Goal: Task Accomplishment & Management: Manage account settings

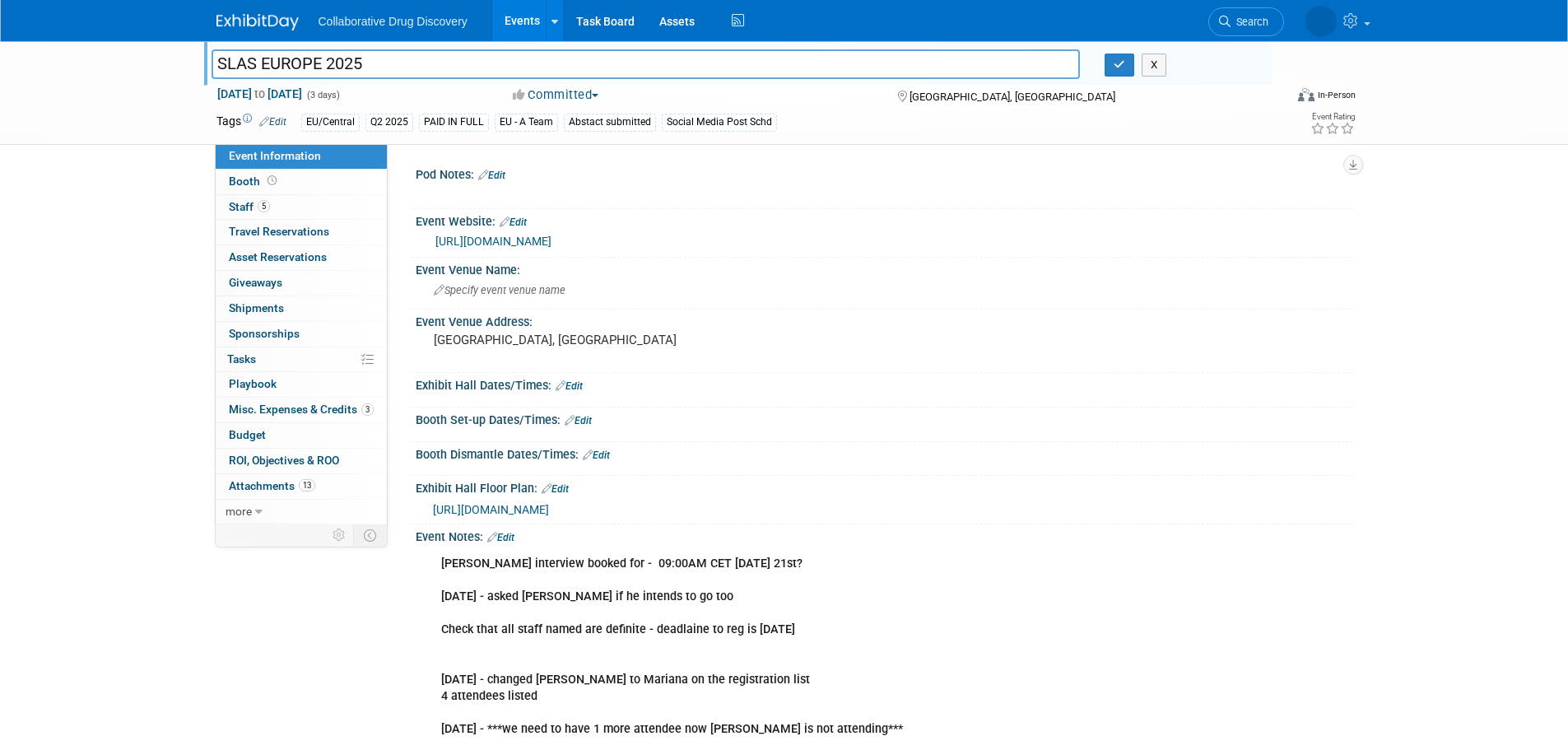
click at [519, 20] on link "Events" at bounding box center [522, 21] width 60 height 41
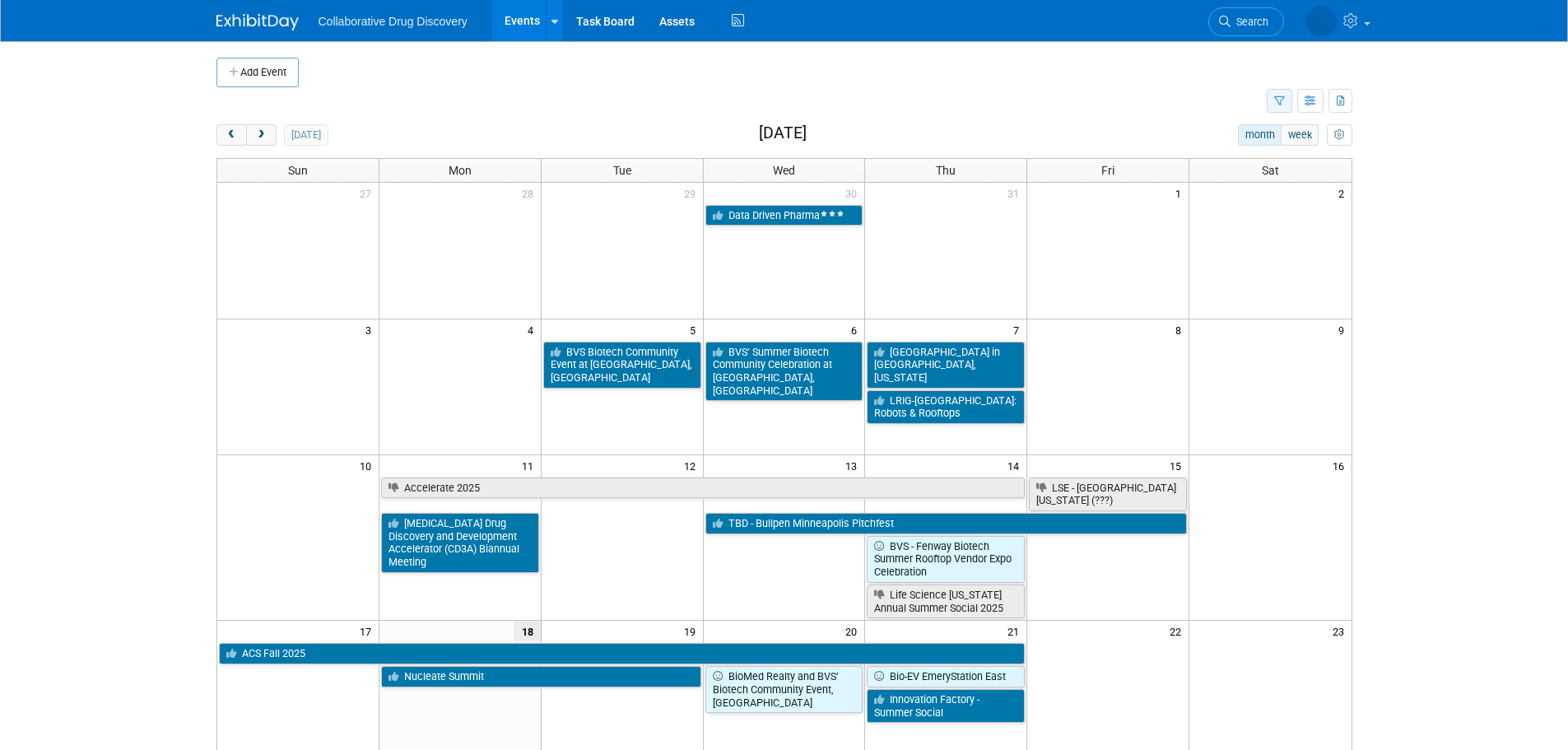
click at [1281, 104] on icon "button" at bounding box center [1279, 101] width 10 height 10
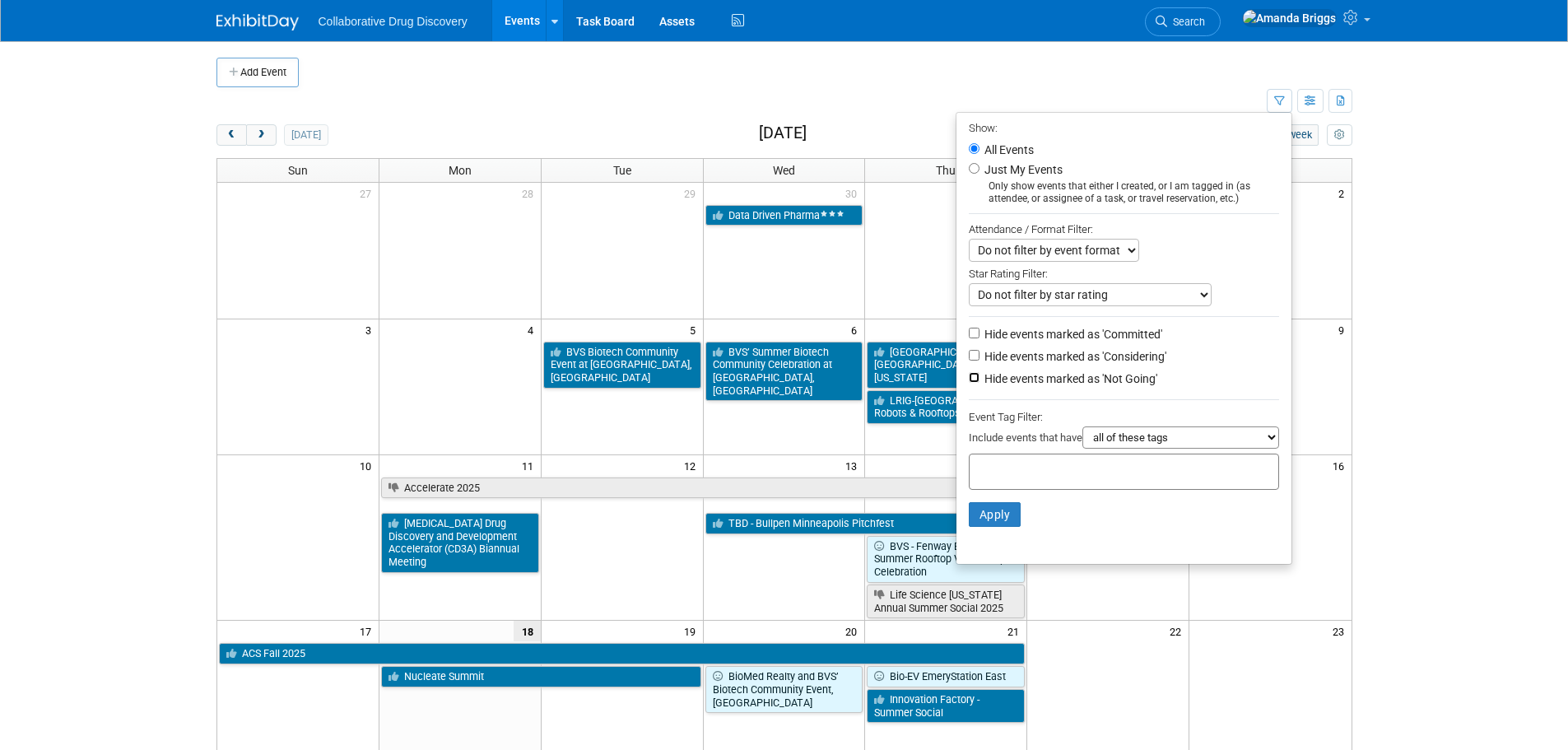
click at [969, 382] on input "Hide events marked as 'Not Going'" at bounding box center [973, 377] width 10 height 10
checkbox input "true"
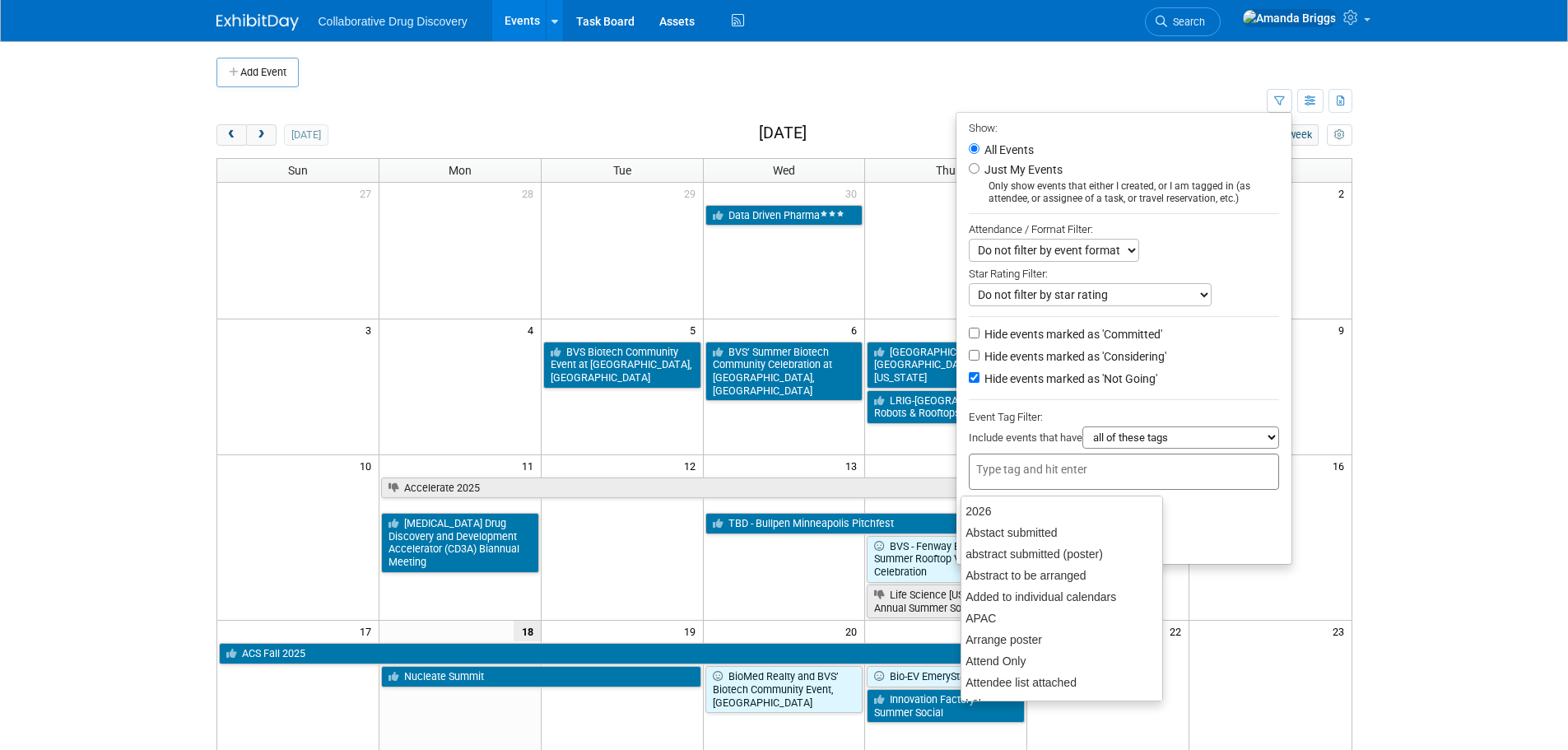
click at [980, 477] on input "text" at bounding box center [1042, 470] width 131 height 17
type input "eu"
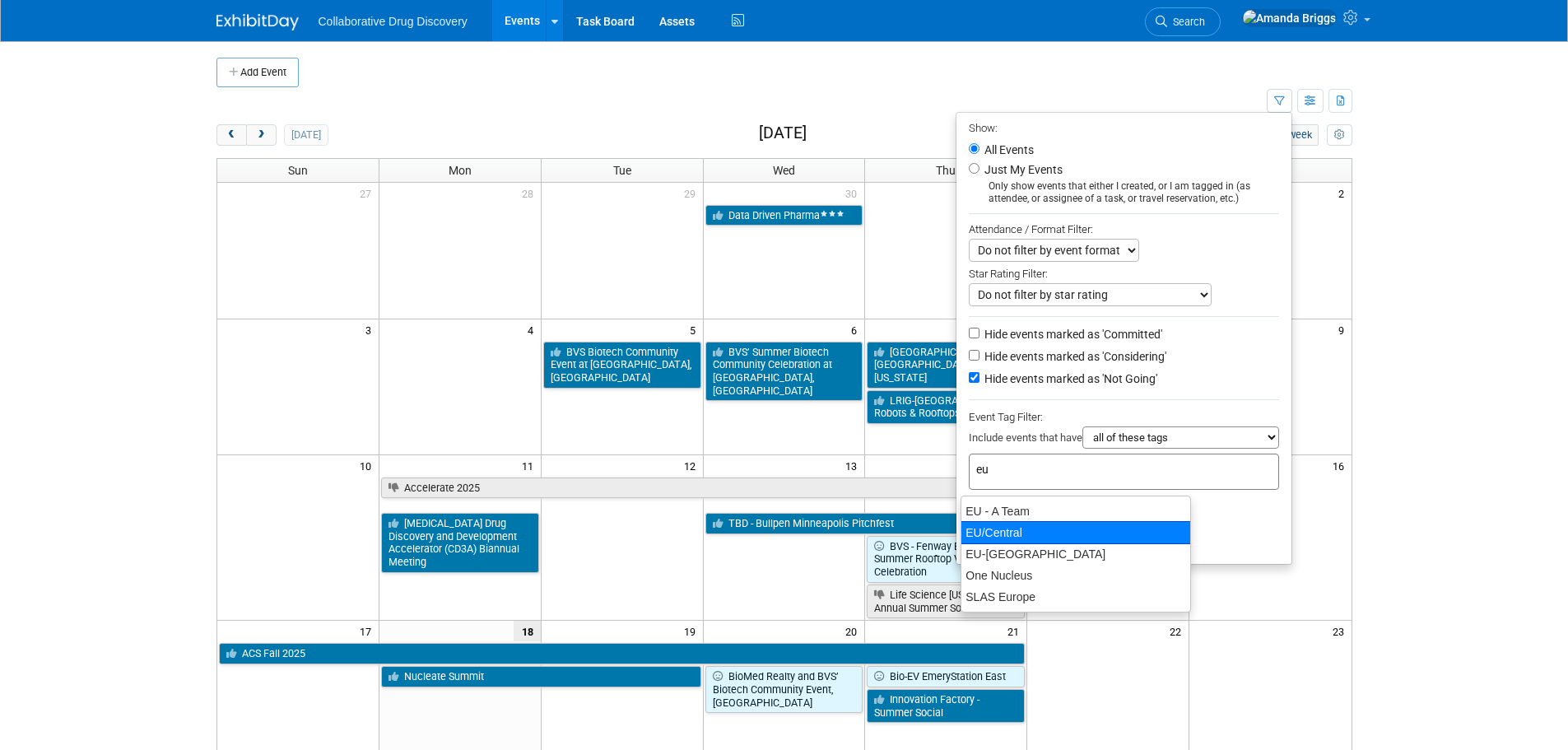
click at [988, 527] on div "EU/Central" at bounding box center [1076, 532] width 231 height 23
type input "EU/Central"
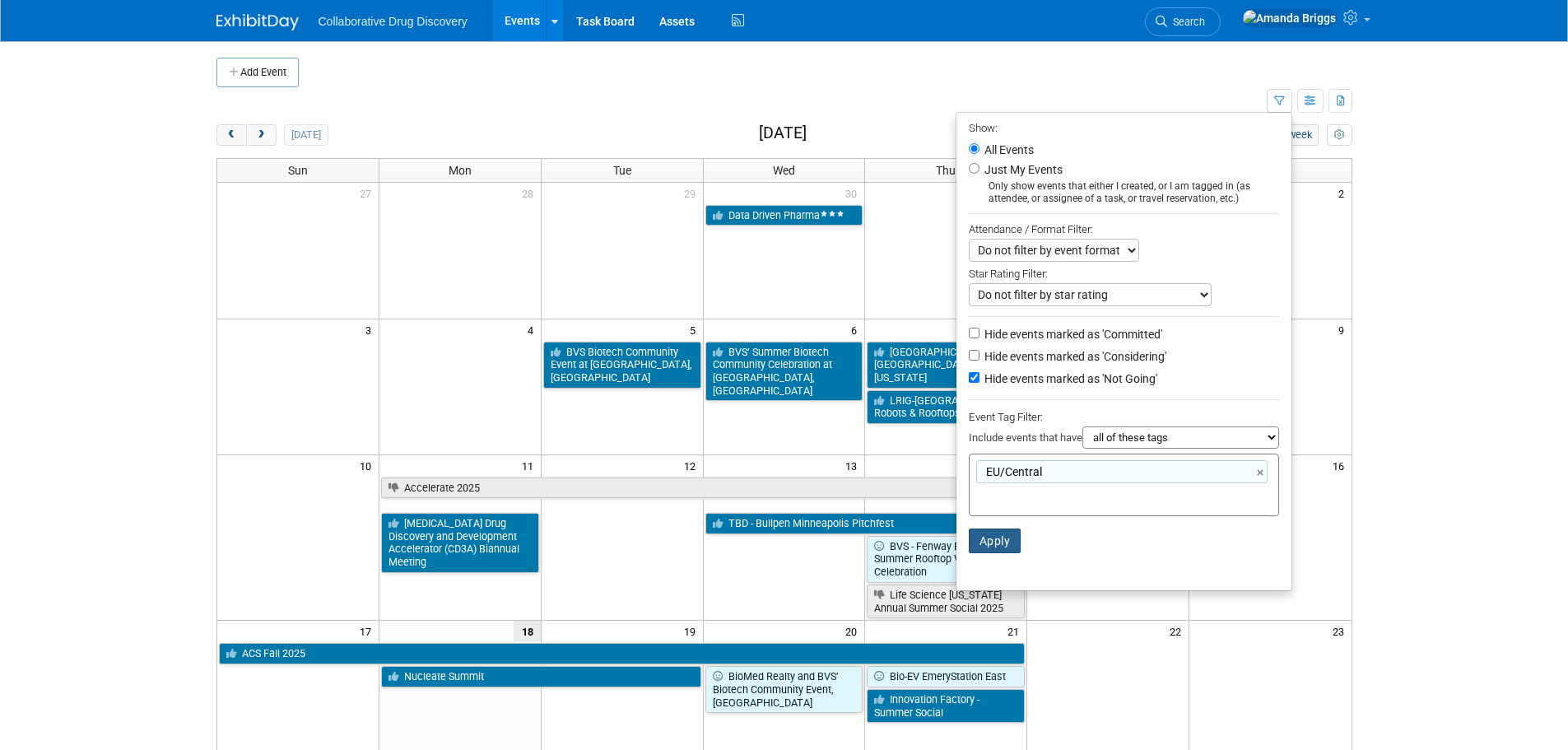
click at [988, 553] on button "Apply" at bounding box center [995, 541] width 53 height 24
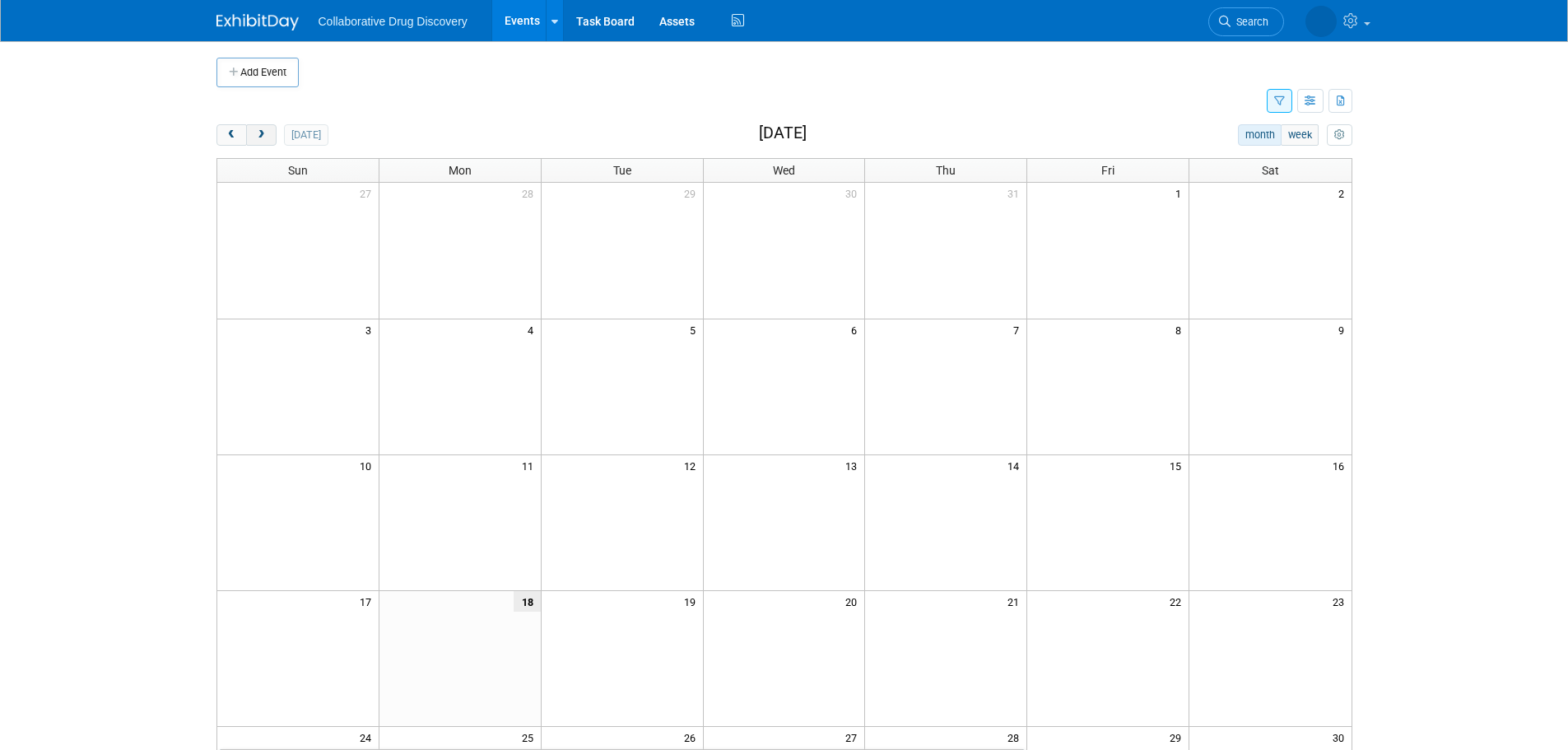
click at [251, 135] on button "next" at bounding box center [261, 135] width 30 height 22
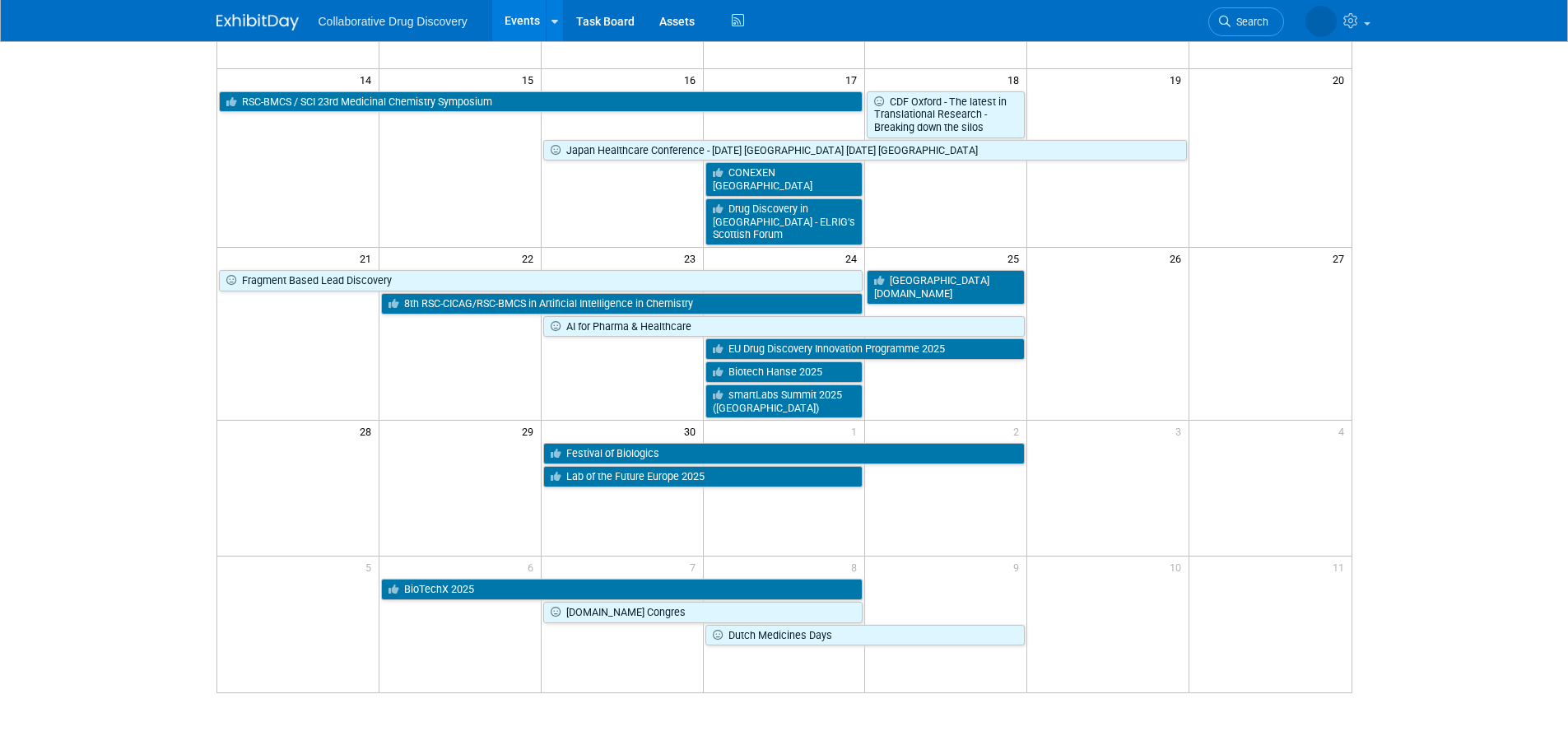
scroll to position [412, 0]
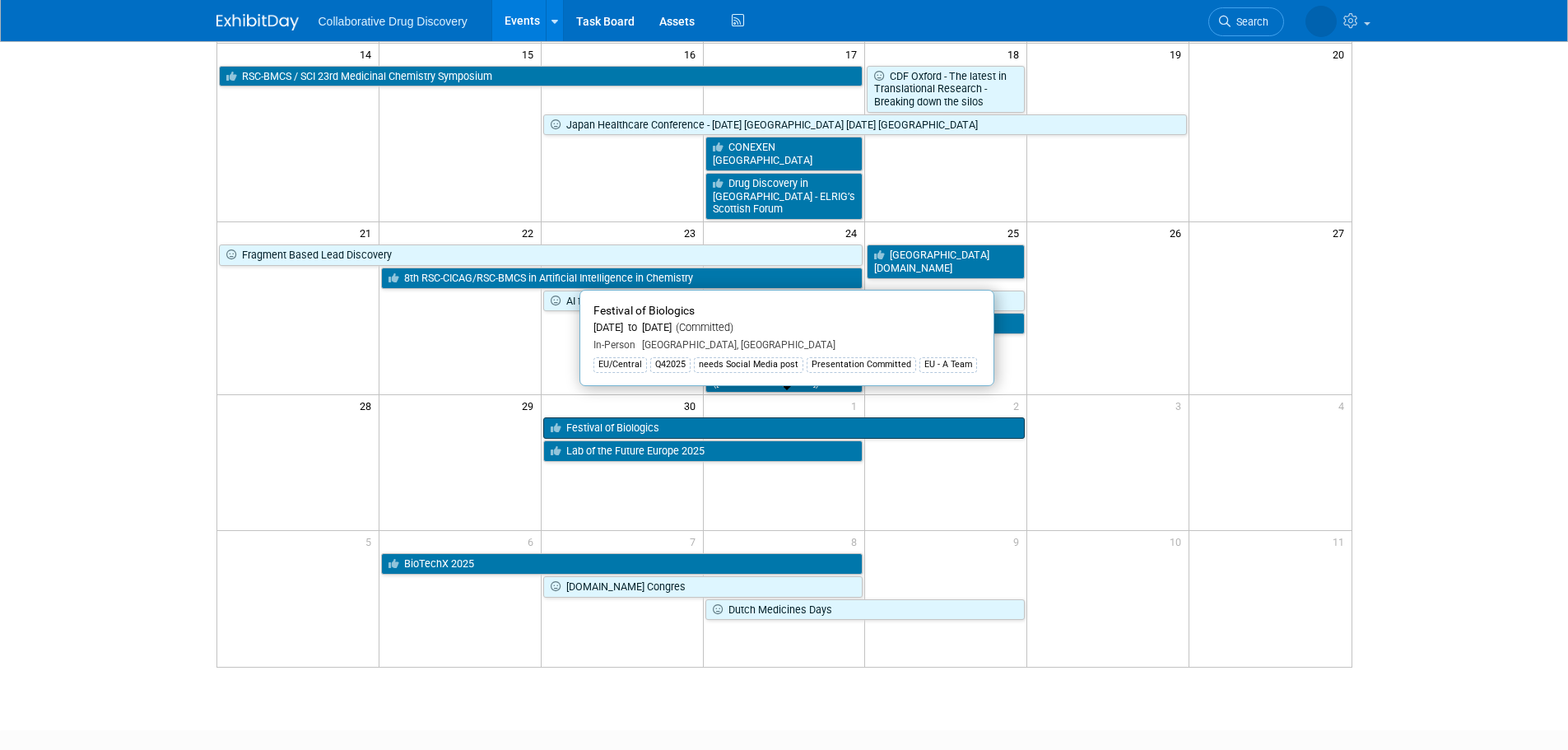
click at [680, 417] on link "Festival of Biologics" at bounding box center [784, 428] width 482 height 22
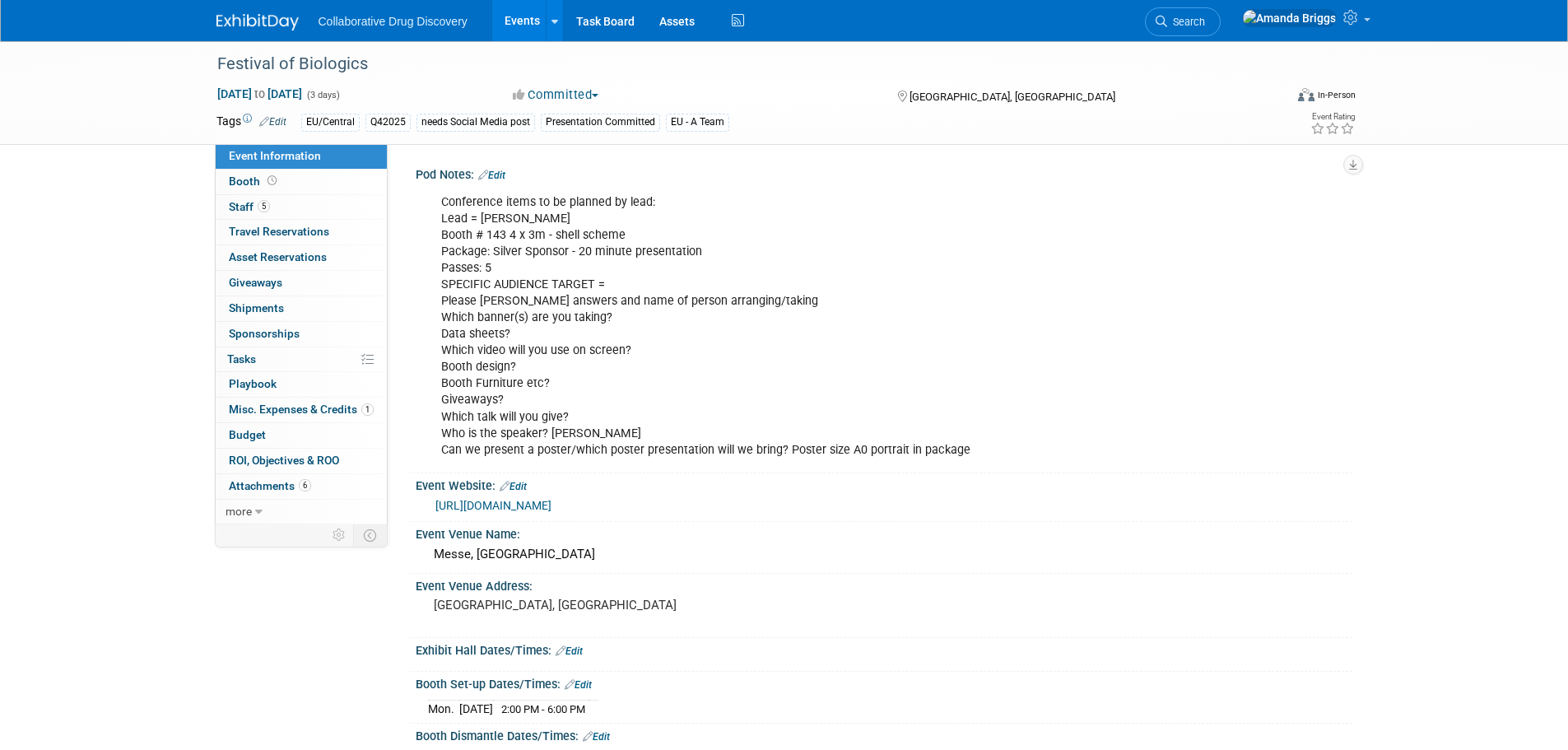
click at [505, 177] on link "Edit" at bounding box center [491, 175] width 27 height 11
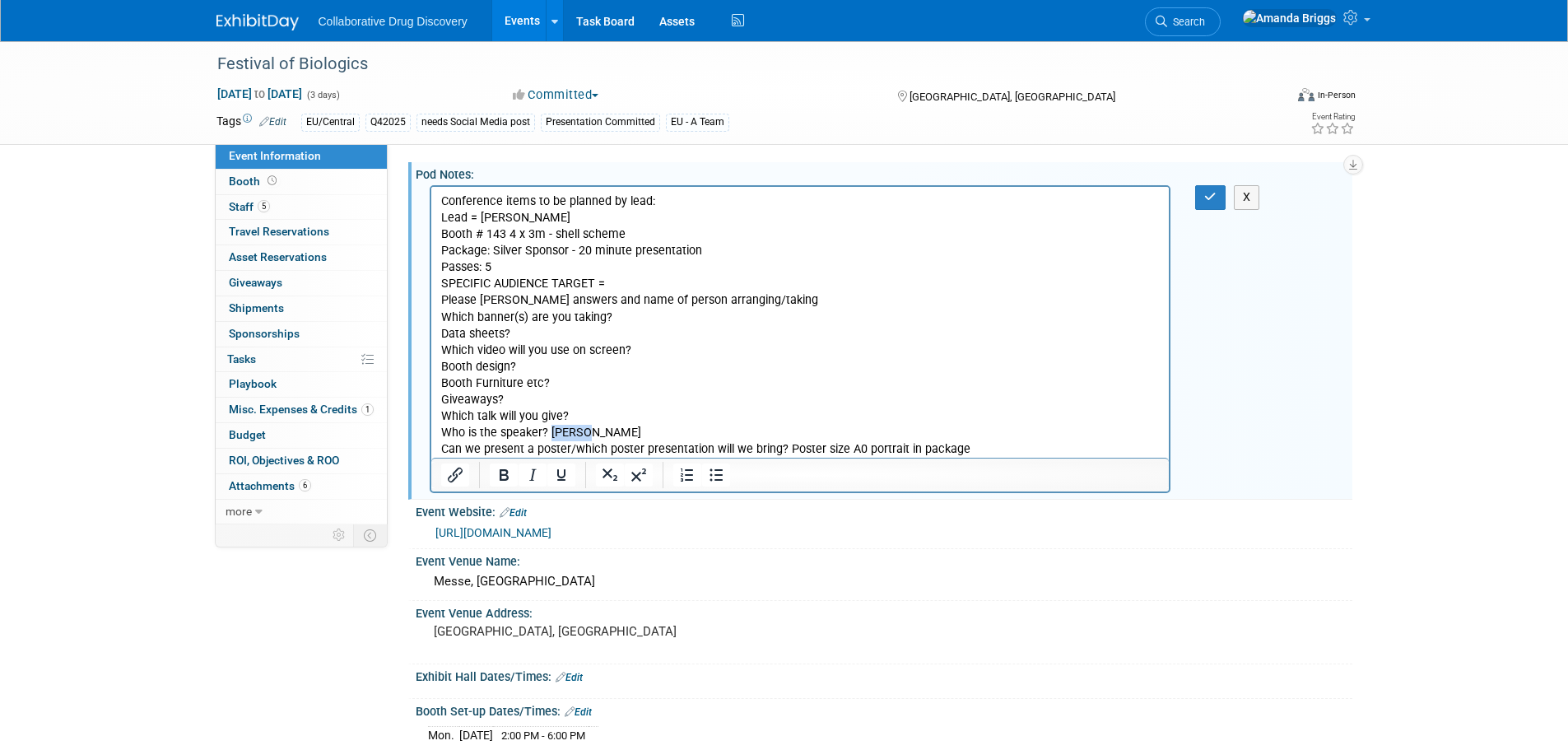
drag, startPoint x: 591, startPoint y: 429, endPoint x: 550, endPoint y: 432, distance: 41.1
click at [550, 432] on p "Conference items to be planned by lead: Lead = [PERSON_NAME] # 143 4 x 3m - she…" at bounding box center [800, 325] width 719 height 264
click at [825, 622] on div "Event Venue Address:" at bounding box center [883, 611] width 937 height 21
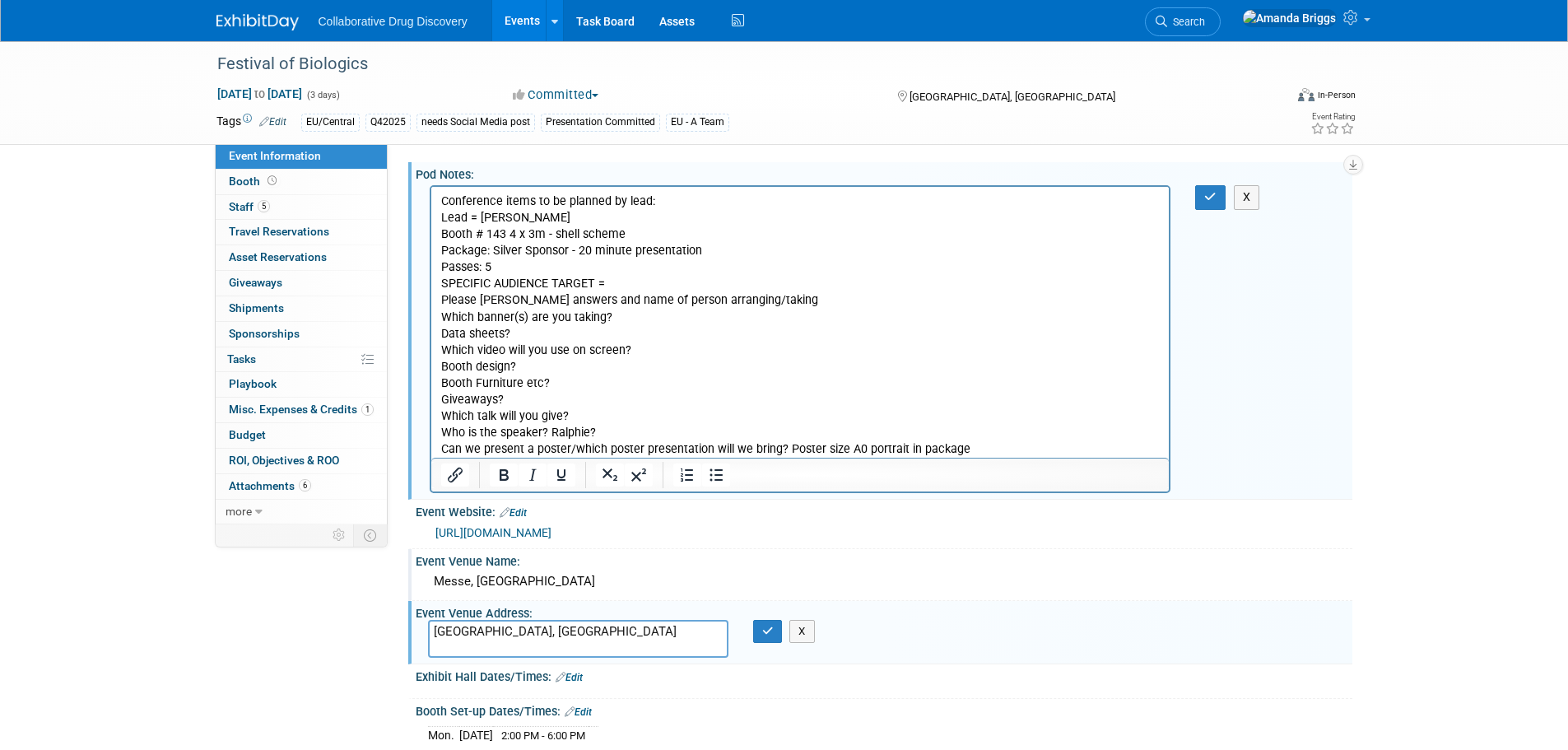
click at [948, 587] on div "Messe, [GEOGRAPHIC_DATA]" at bounding box center [883, 581] width 912 height 25
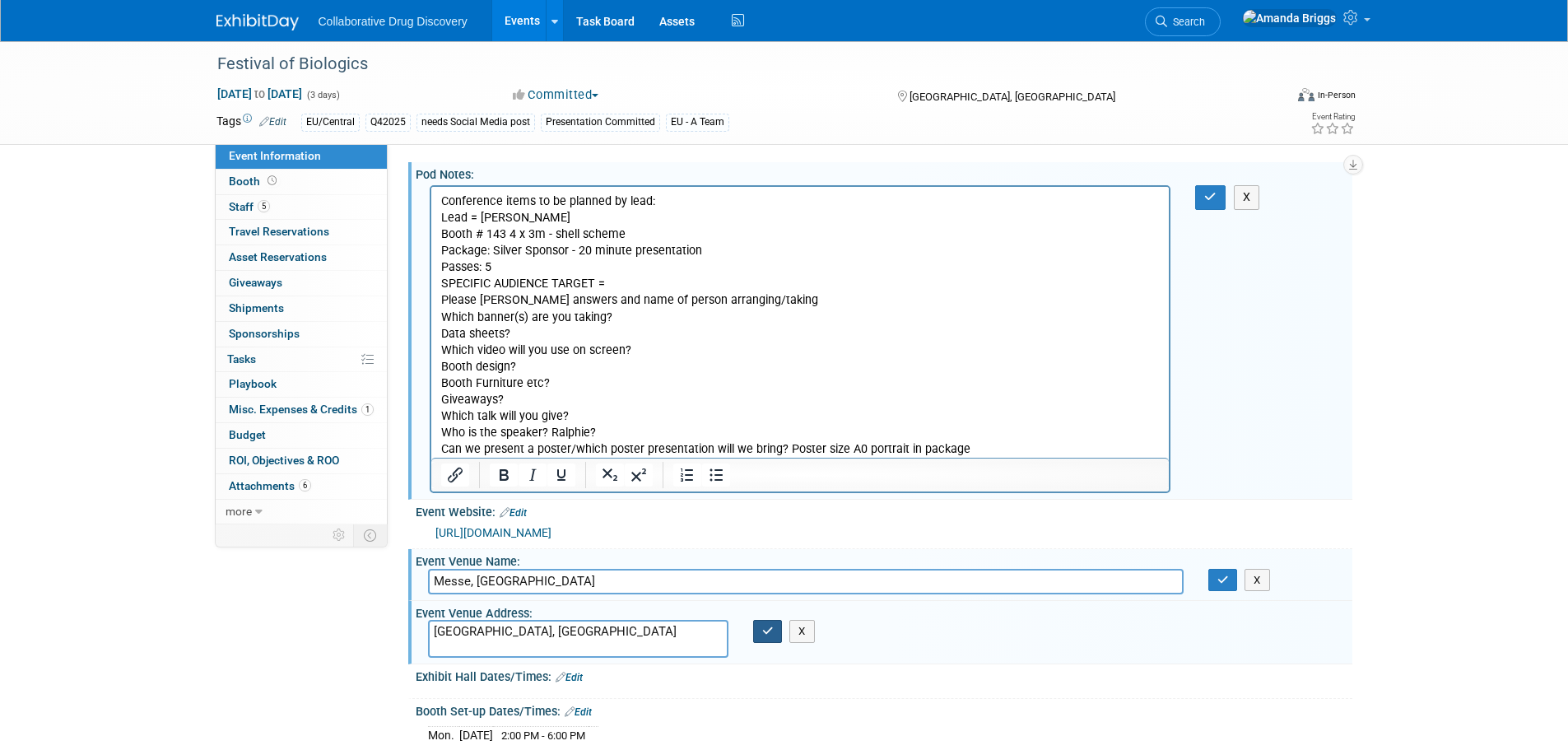
click at [771, 639] on button "button" at bounding box center [768, 631] width 30 height 23
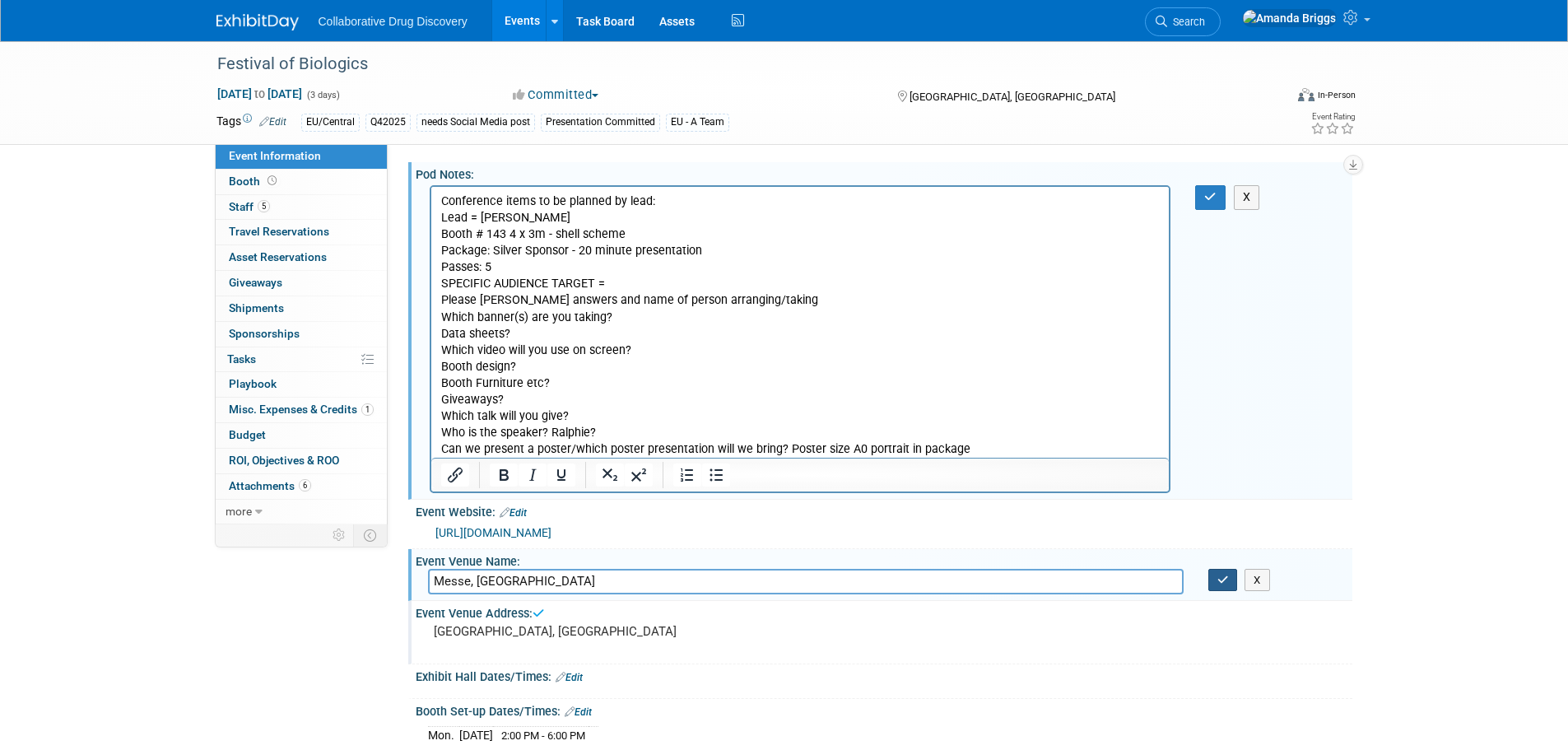
click at [1215, 592] on button "button" at bounding box center [1224, 580] width 30 height 23
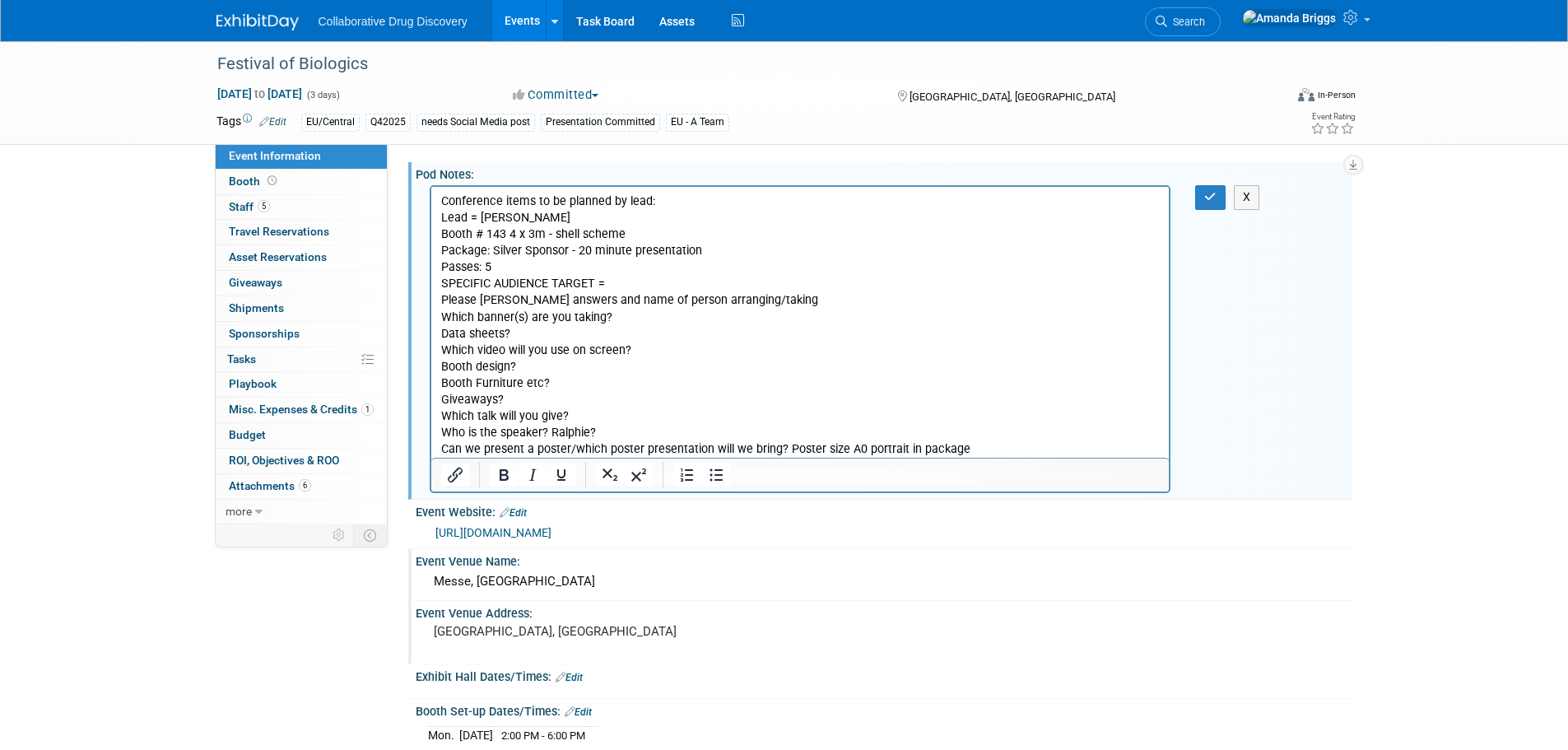
click at [662, 287] on p "Conference items to be planned by lead: Lead = [PERSON_NAME] # 143 4 x 3m - she…" at bounding box center [800, 325] width 719 height 264
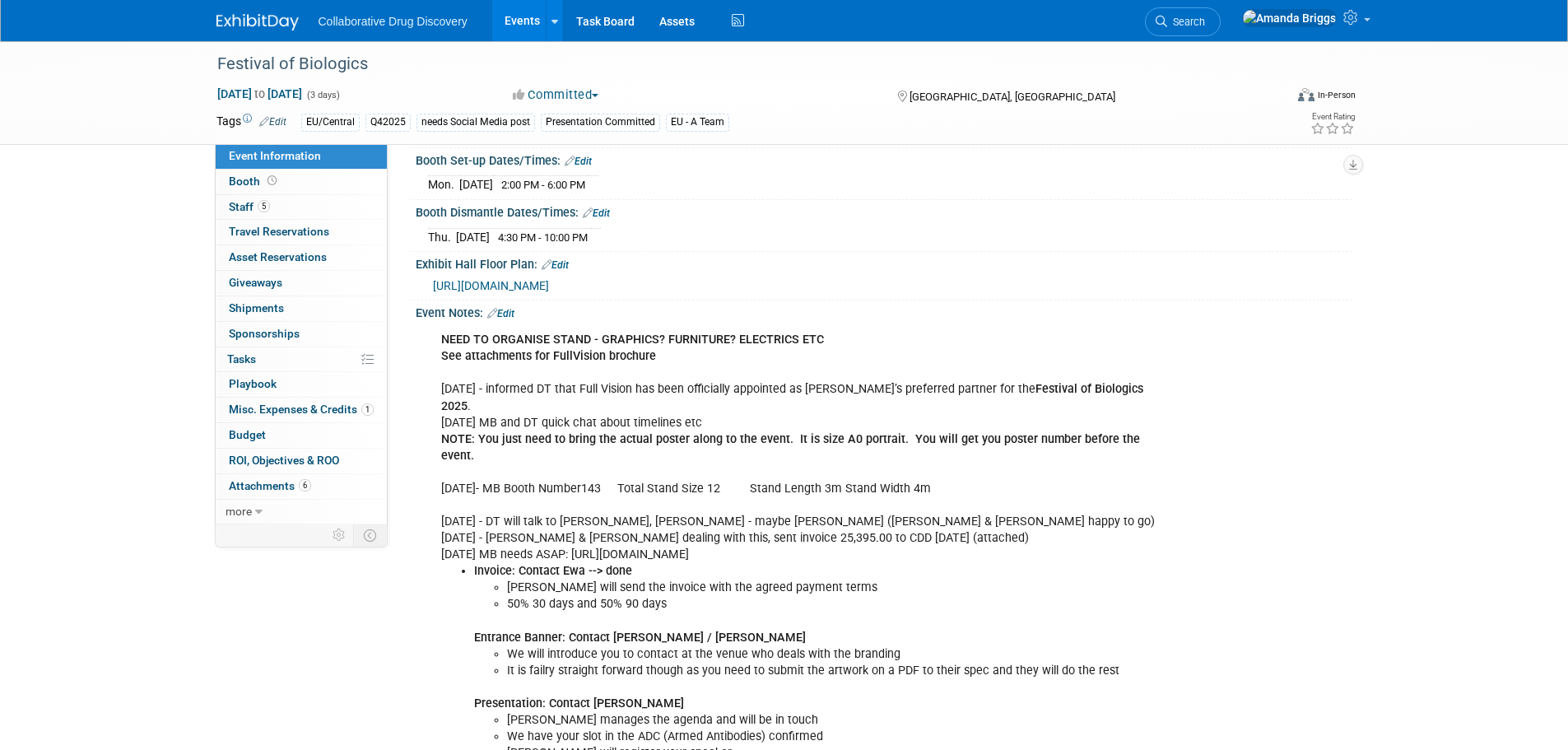
scroll to position [576, 0]
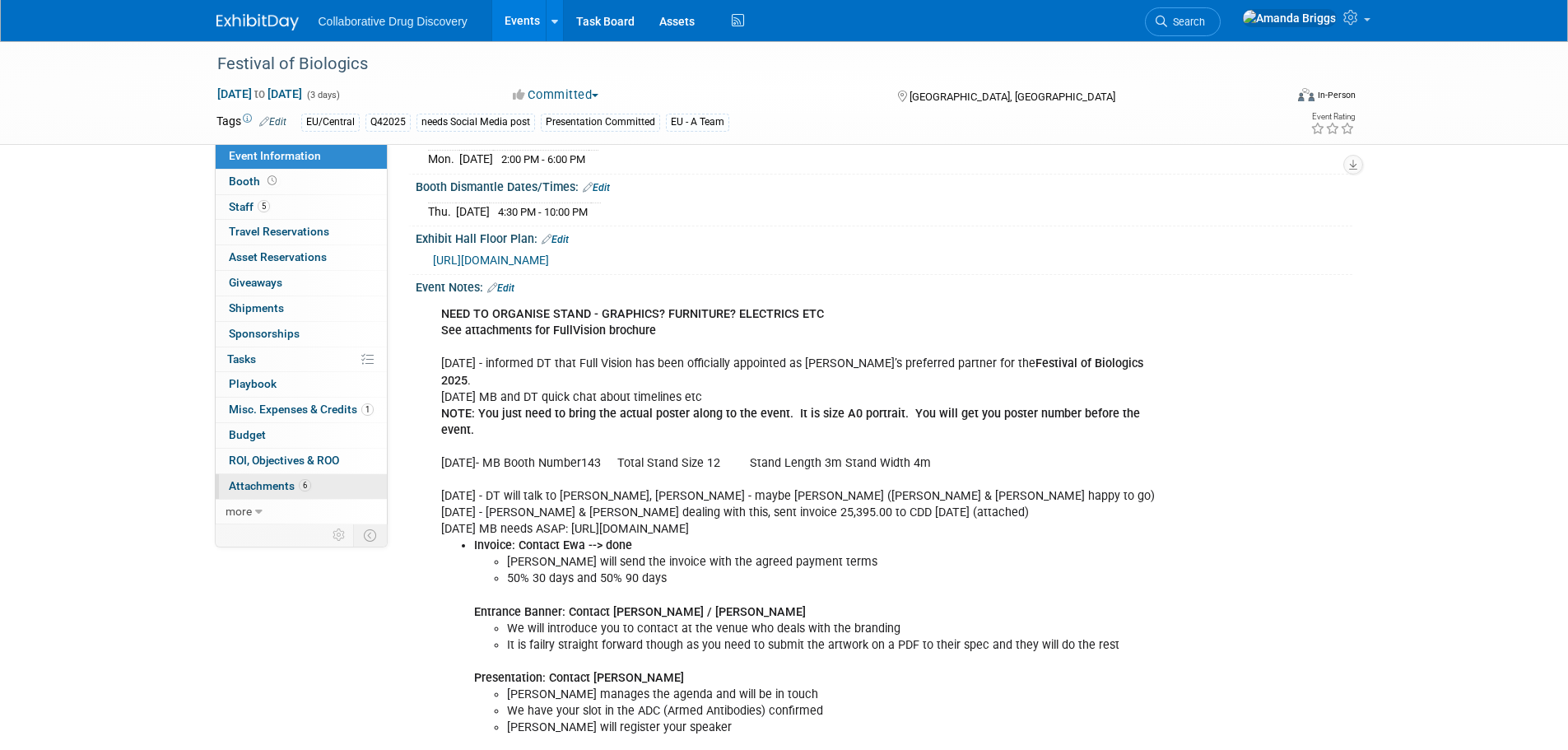
click at [250, 490] on span "Attachments 6" at bounding box center [270, 486] width 83 height 13
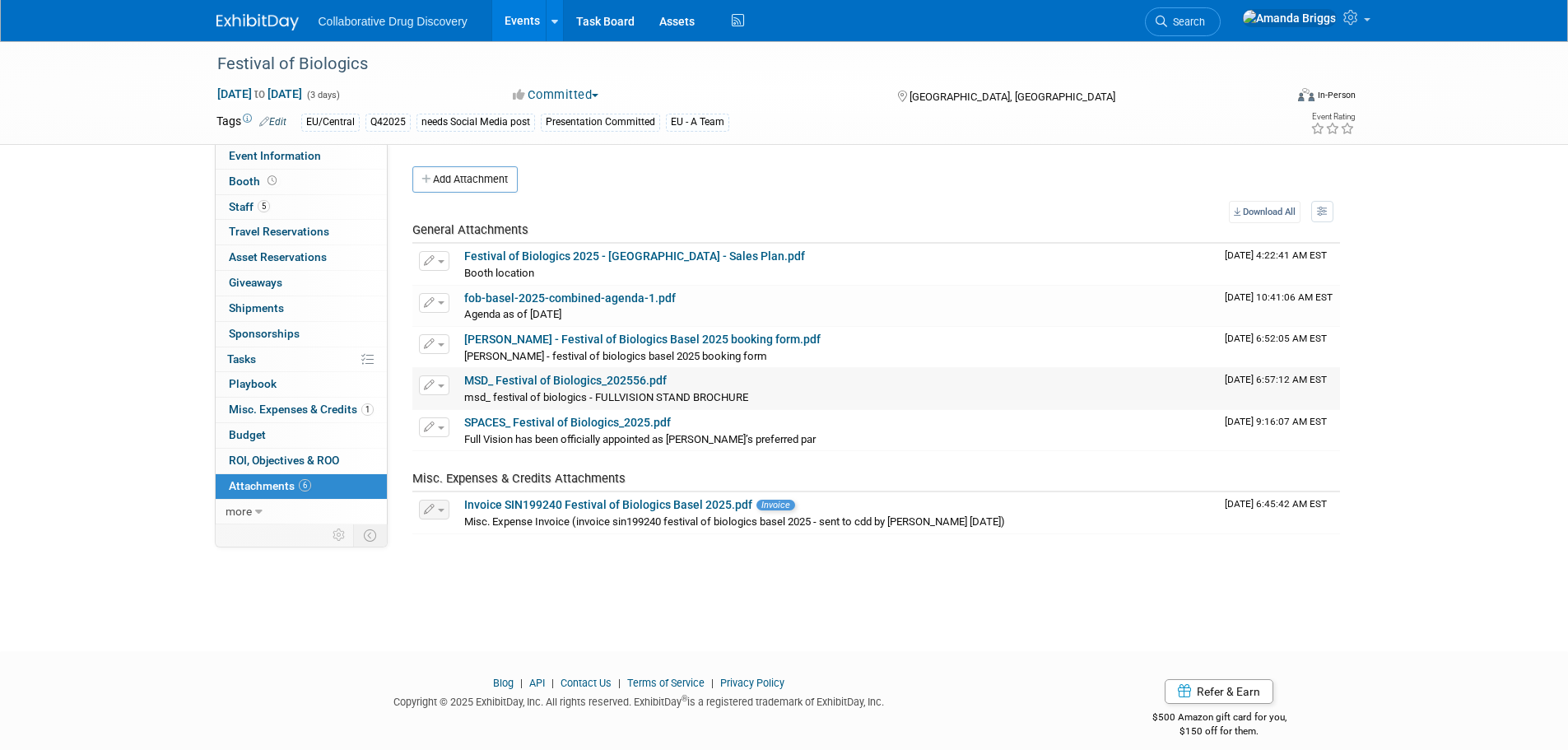
click at [619, 374] on link "MSD_ Festival of Biologics_202556.pdf" at bounding box center [565, 381] width 203 height 13
click at [279, 156] on span "Event Information" at bounding box center [275, 156] width 92 height 13
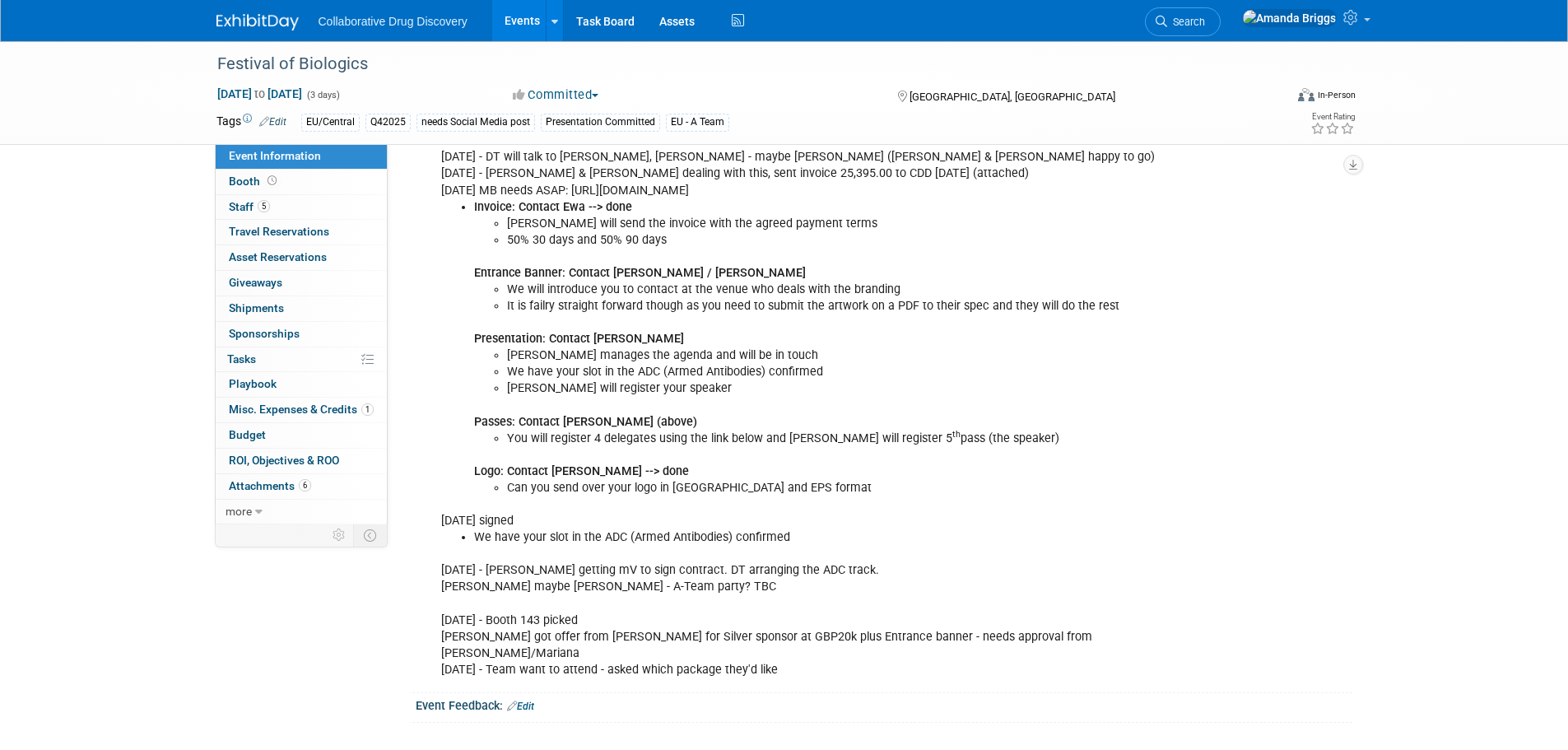
scroll to position [987, 0]
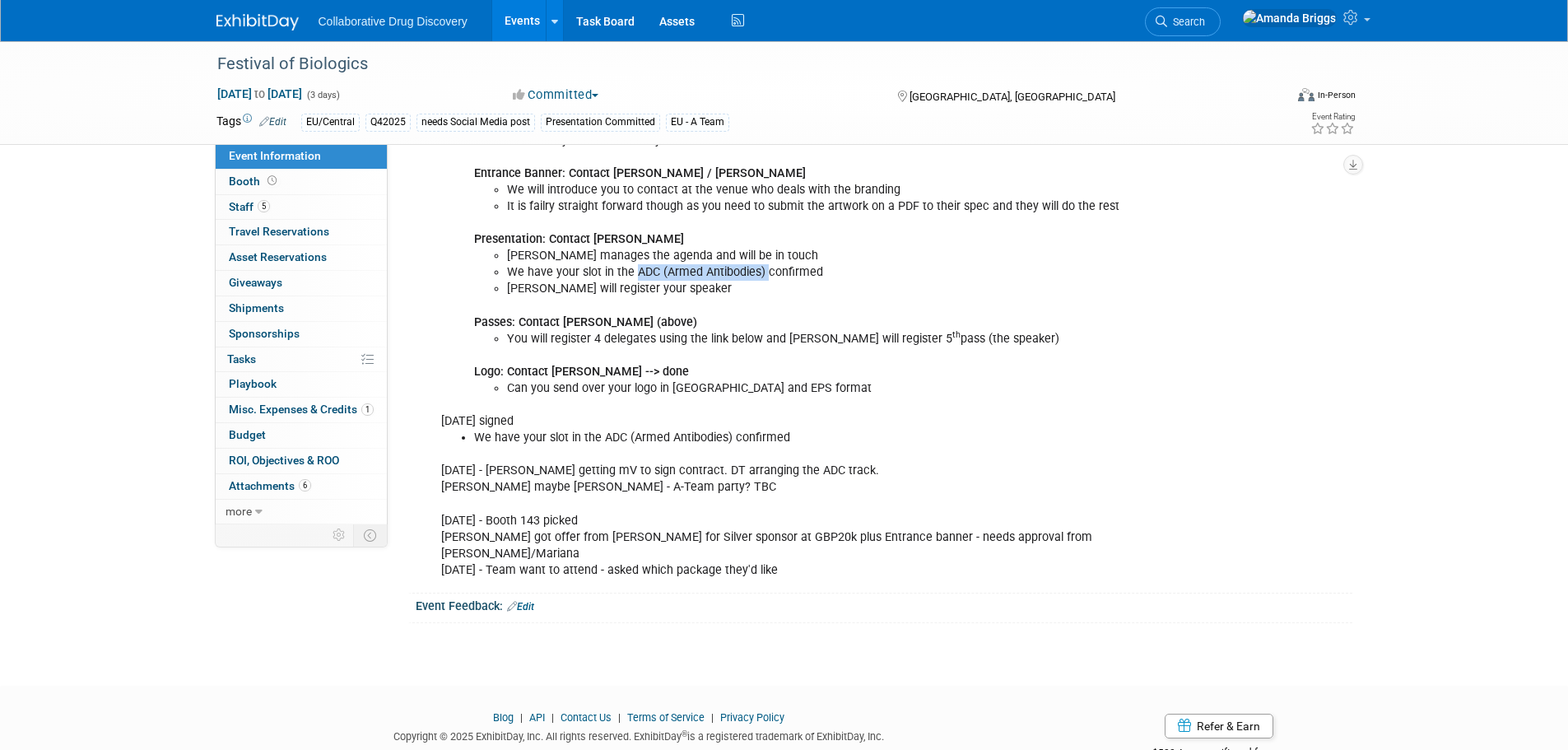
drag, startPoint x: 764, startPoint y: 256, endPoint x: 637, endPoint y: 260, distance: 127.1
click at [637, 264] on li "We have your slot in the ADC (Armed Antibodies) confirmed" at bounding box center [835, 273] width 655 height 17
copy li "ADC (Armed Antibodies)"
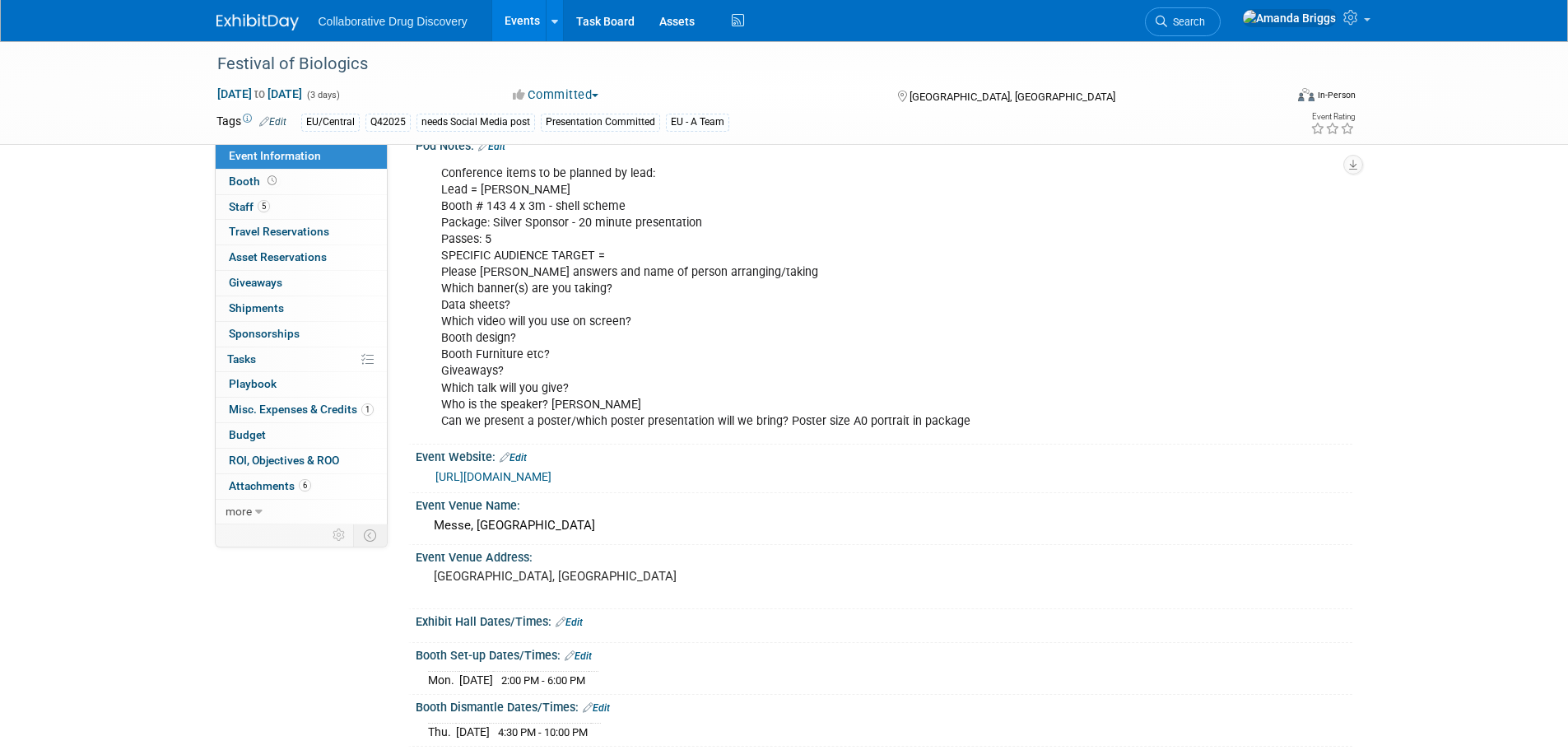
scroll to position [0, 0]
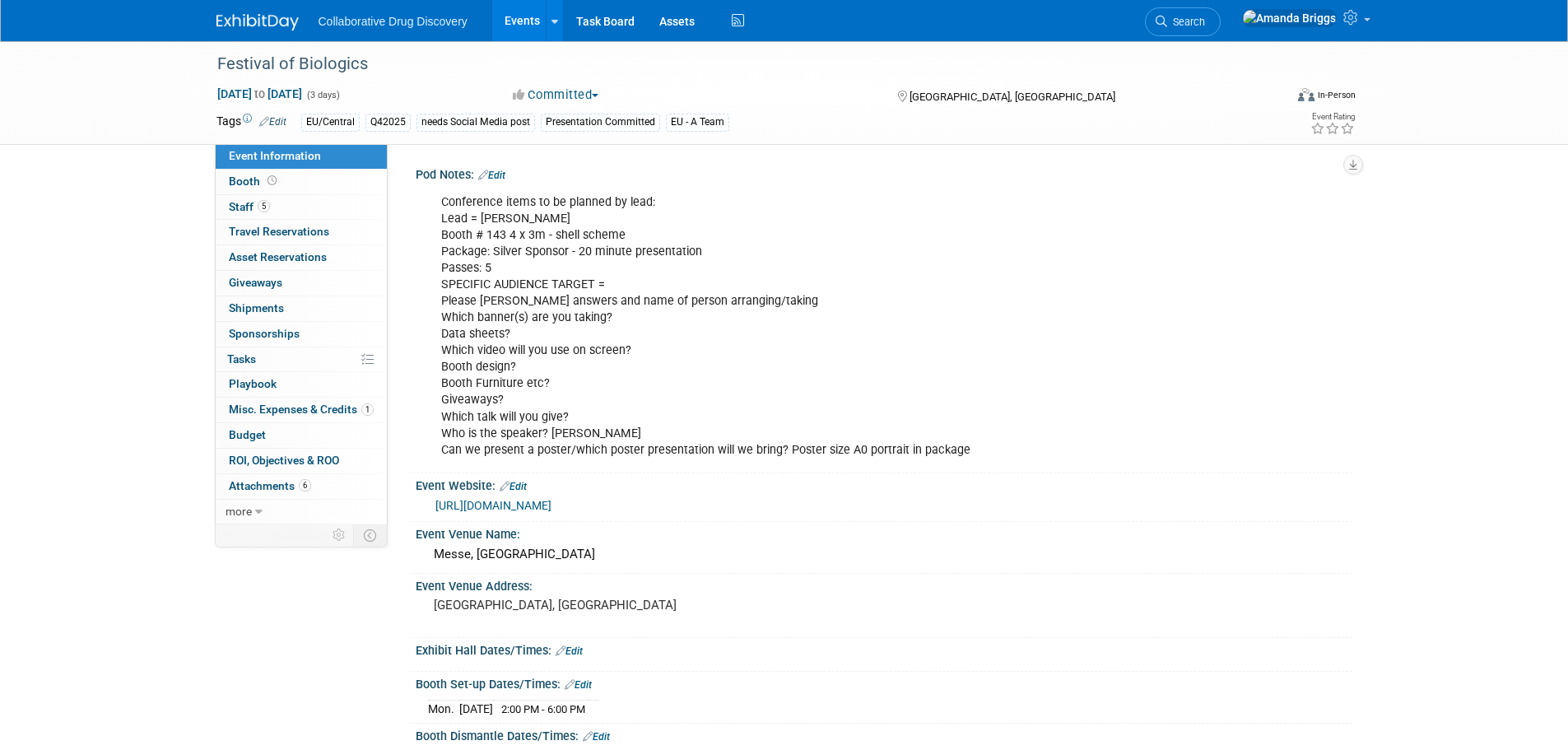
click at [500, 172] on link "Edit" at bounding box center [491, 175] width 27 height 11
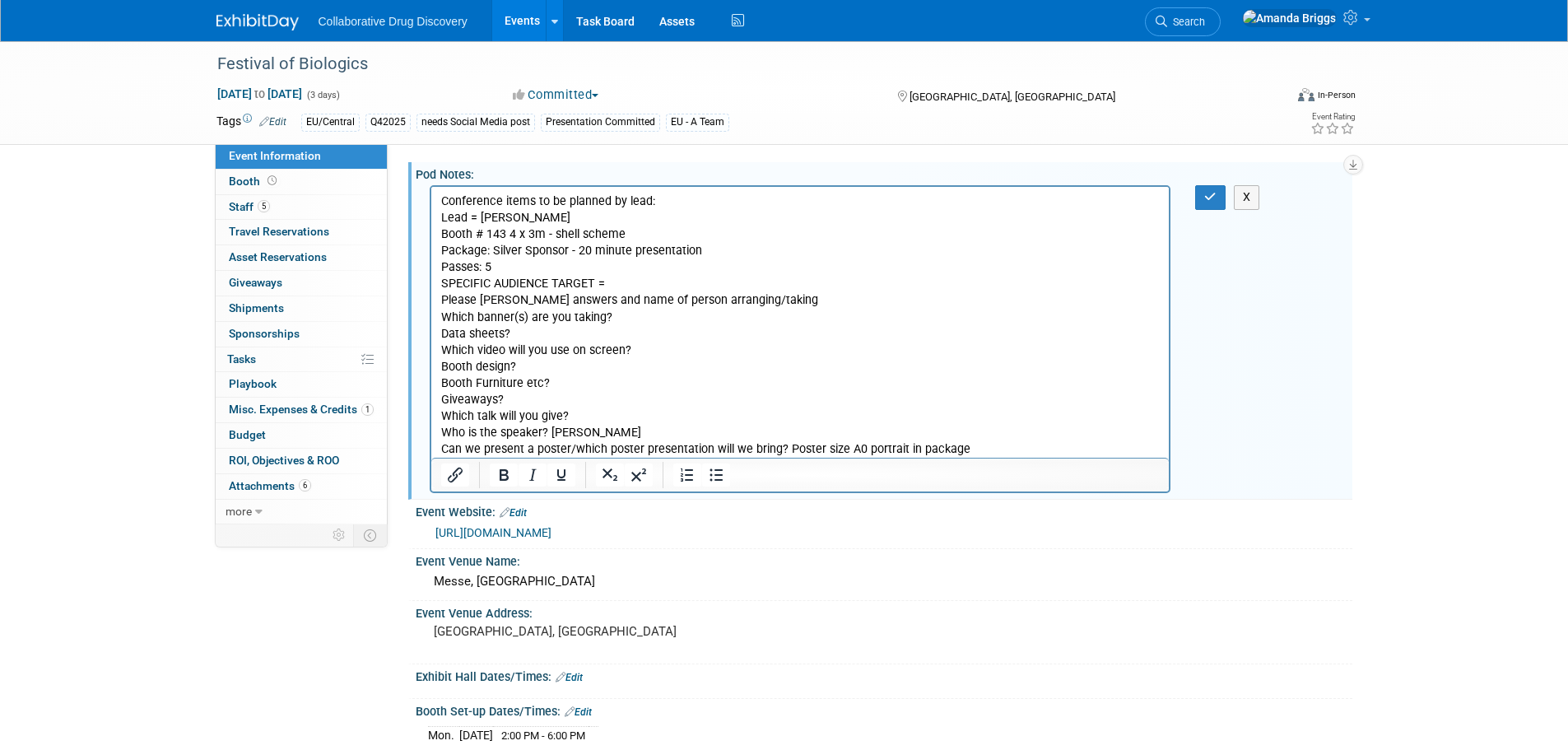
click at [633, 429] on p "Conference items to be planned by lead: Lead = [PERSON_NAME] # 143 4 x 3m - she…" at bounding box center [800, 325] width 719 height 264
drag, startPoint x: 609, startPoint y: 428, endPoint x: 548, endPoint y: 425, distance: 61.1
click at [548, 425] on p "Conference items to be planned by lead: Lead = [PERSON_NAME] # 143 4 x 3m - she…" at bounding box center [800, 325] width 719 height 264
click at [1200, 202] on button "button" at bounding box center [1211, 197] width 30 height 23
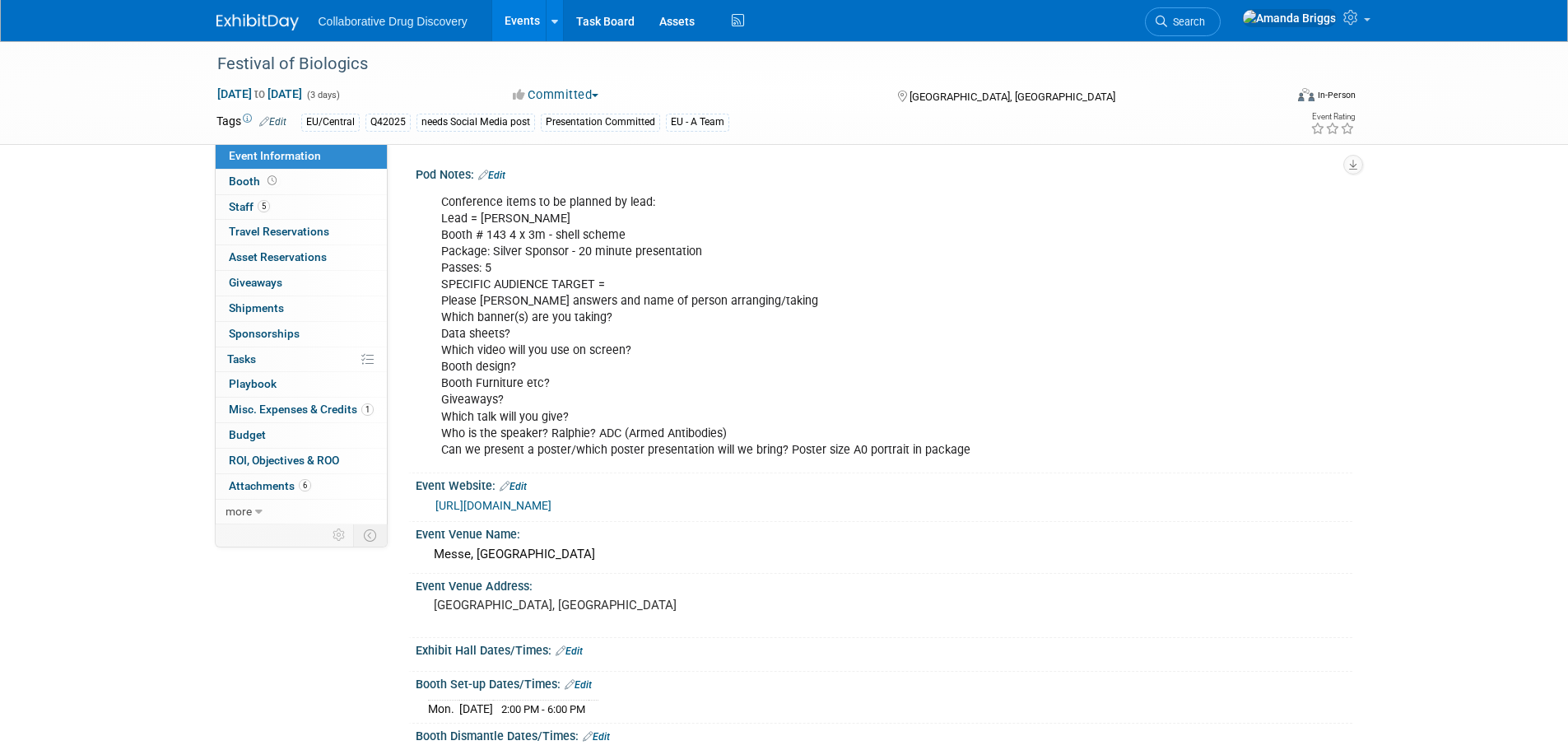
click at [502, 170] on link "Edit" at bounding box center [491, 175] width 27 height 11
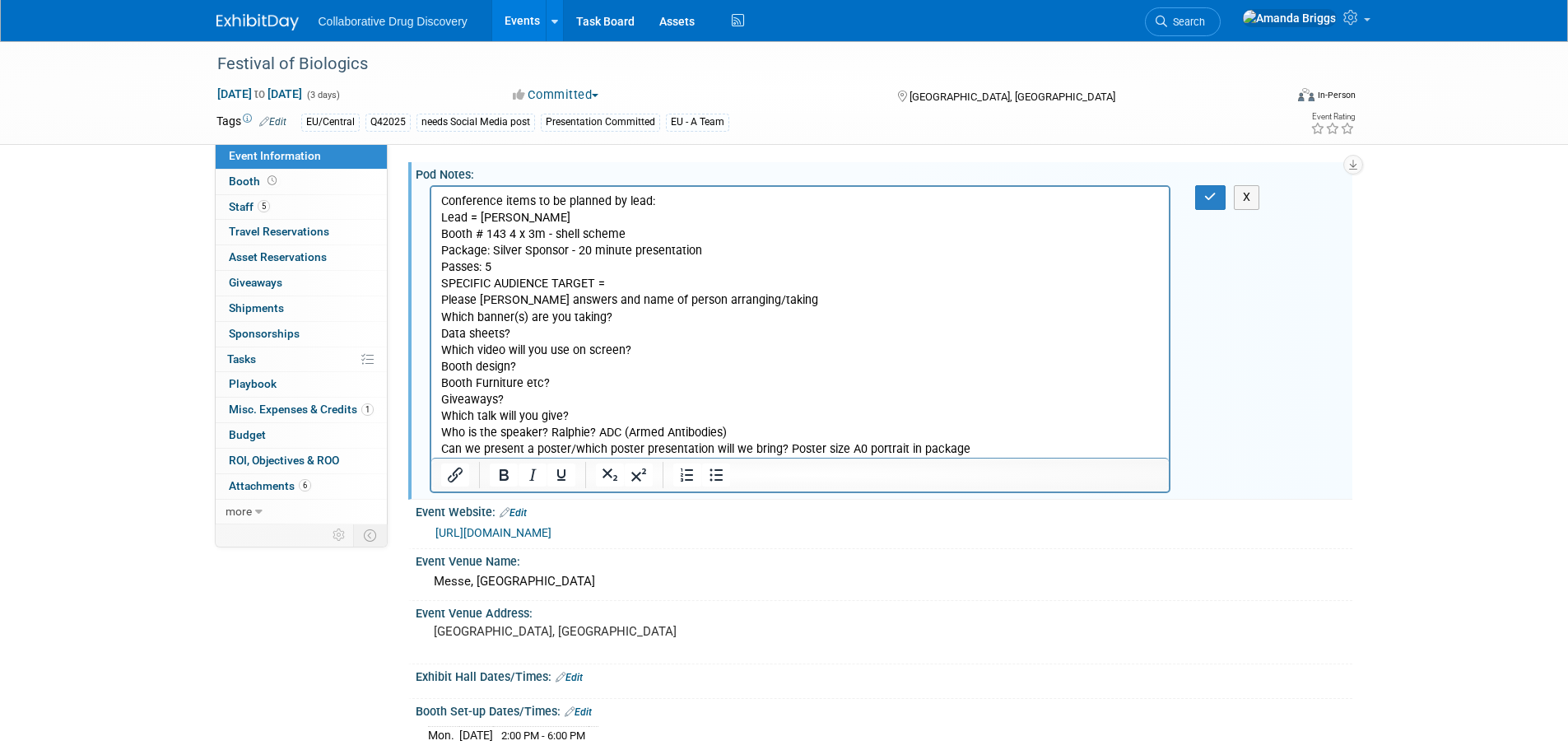
click at [626, 276] on p "Conference items to be planned by lead: Lead = [PERSON_NAME] # 143 4 x 3m - she…" at bounding box center [800, 325] width 719 height 264
click at [866, 304] on p "Conference items to be planned by lead: Lead = [PERSON_NAME] # 143 4 x 3m - she…" at bounding box center [800, 325] width 719 height 264
click at [1203, 192] on button "button" at bounding box center [1211, 197] width 30 height 23
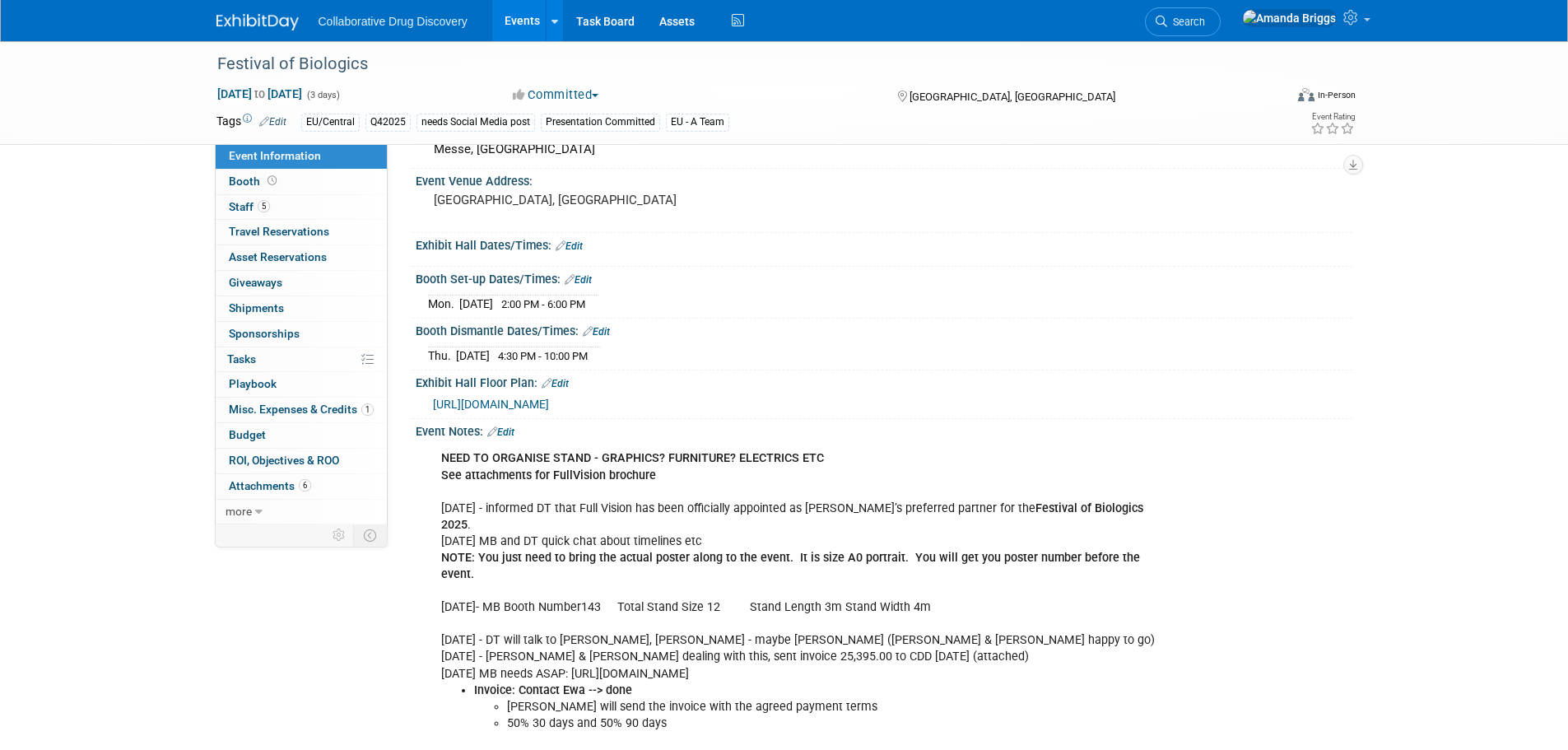
scroll to position [412, 0]
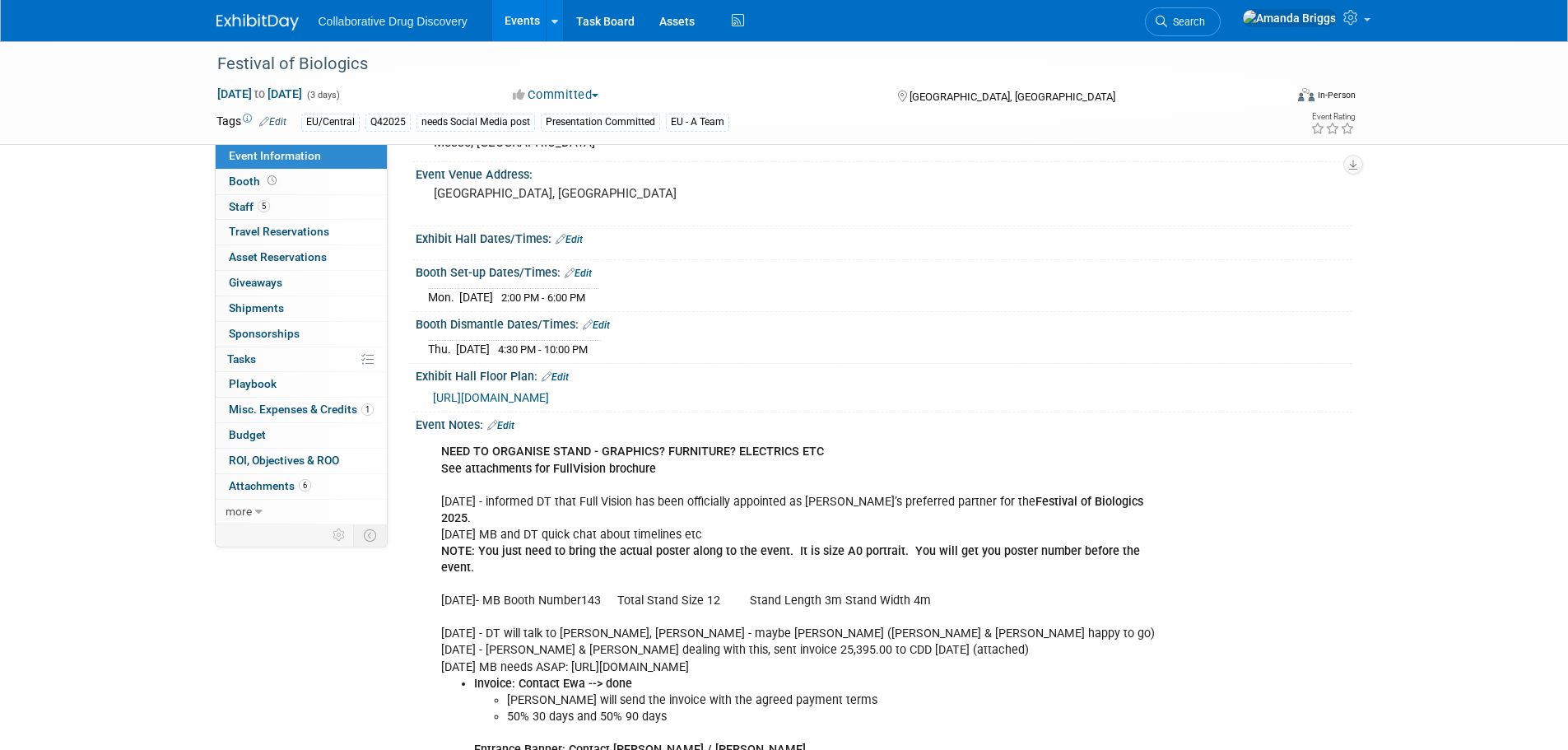
click at [508, 431] on link "Edit" at bounding box center [501, 426] width 27 height 11
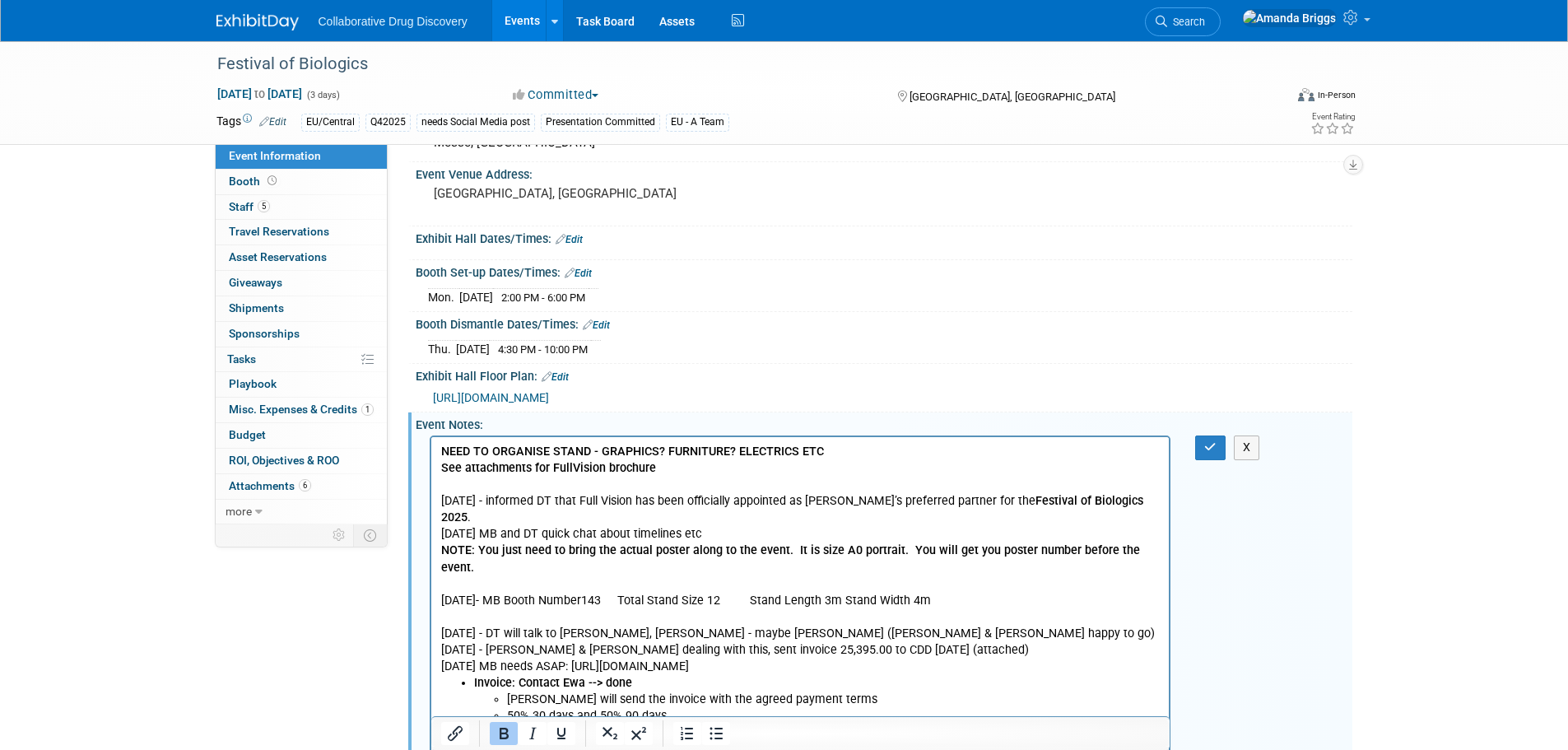
scroll to position [0, 0]
click at [686, 472] on p "NEED TO ORGANISE STAND - GRAPHICS? FURNITURE? ELECTRICS ETC See attachments for…" at bounding box center [800, 559] width 719 height 232
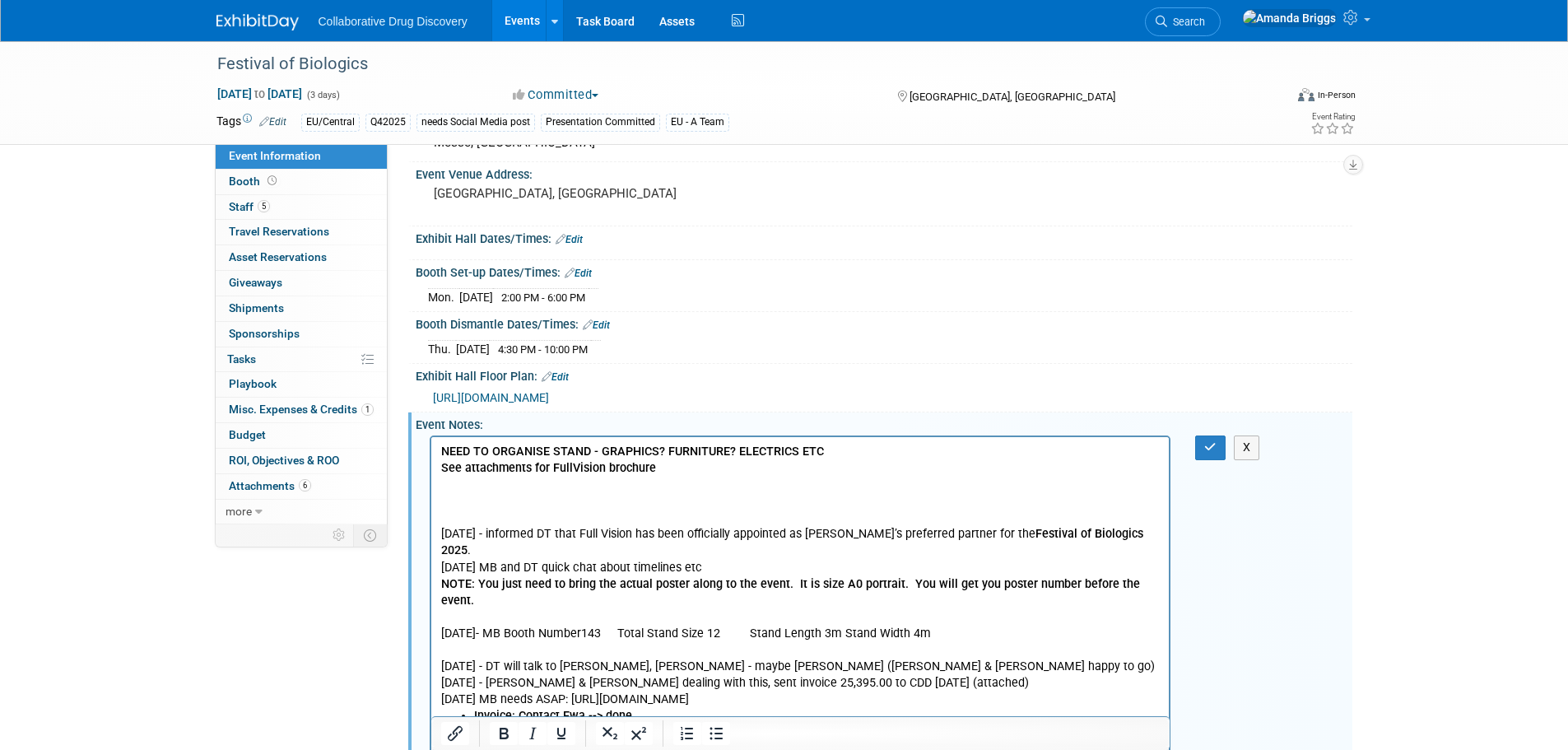
scroll to position [486, 0]
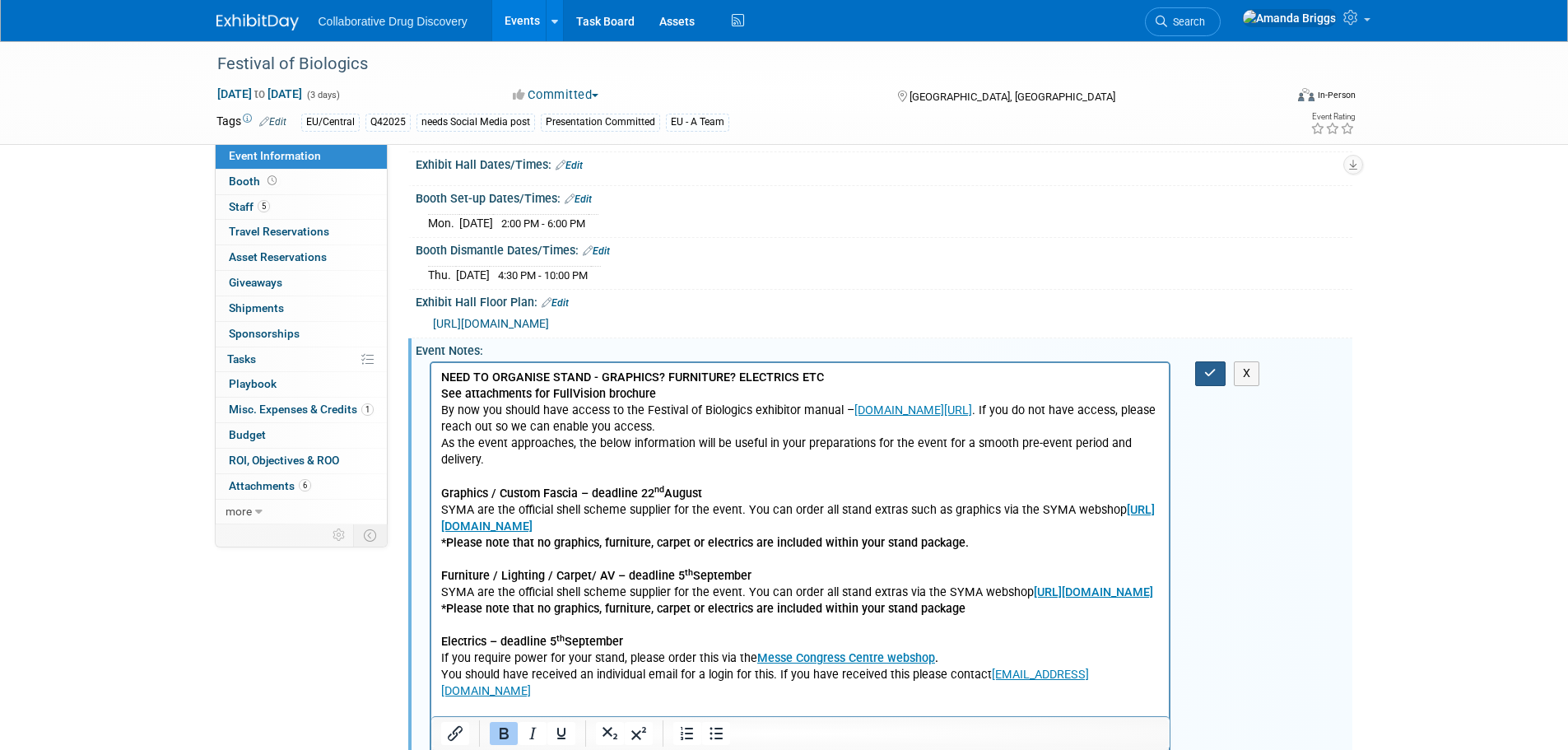
click at [1213, 379] on icon "button" at bounding box center [1210, 372] width 12 height 11
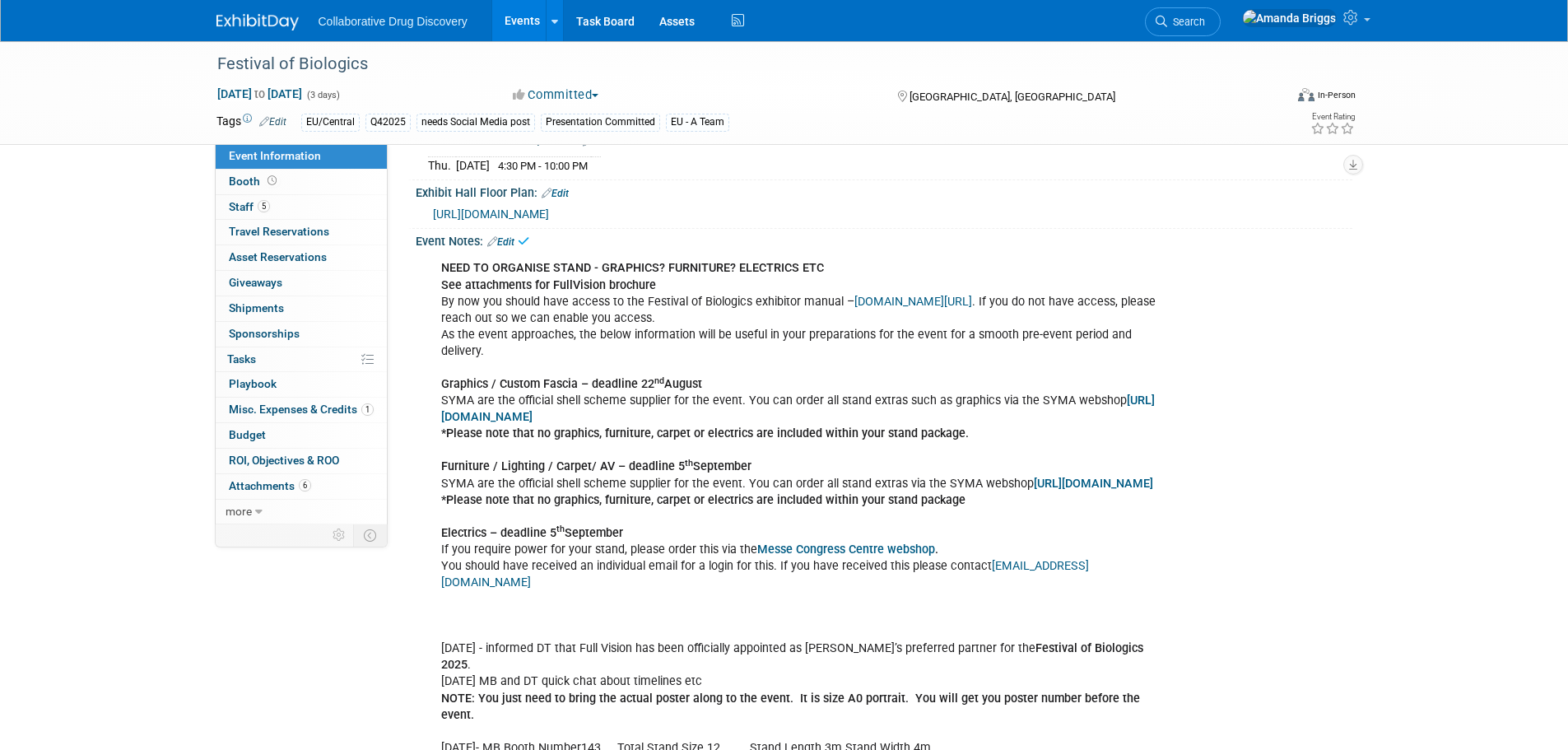
scroll to position [650, 0]
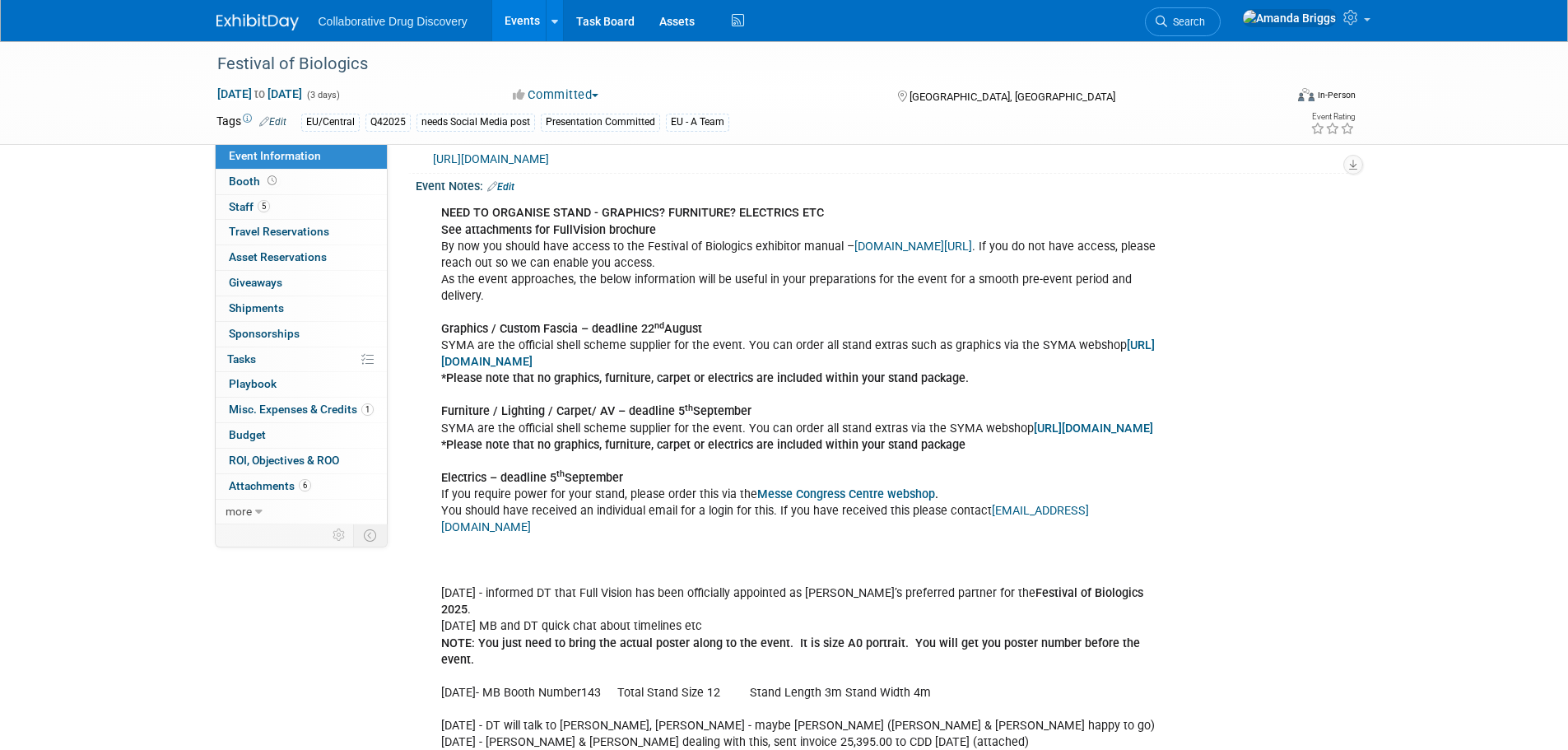
click at [500, 368] on link "[URL][DOMAIN_NAME]" at bounding box center [798, 353] width 714 height 30
click at [424, 54] on div "Festival of Biologics" at bounding box center [735, 65] width 1048 height 30
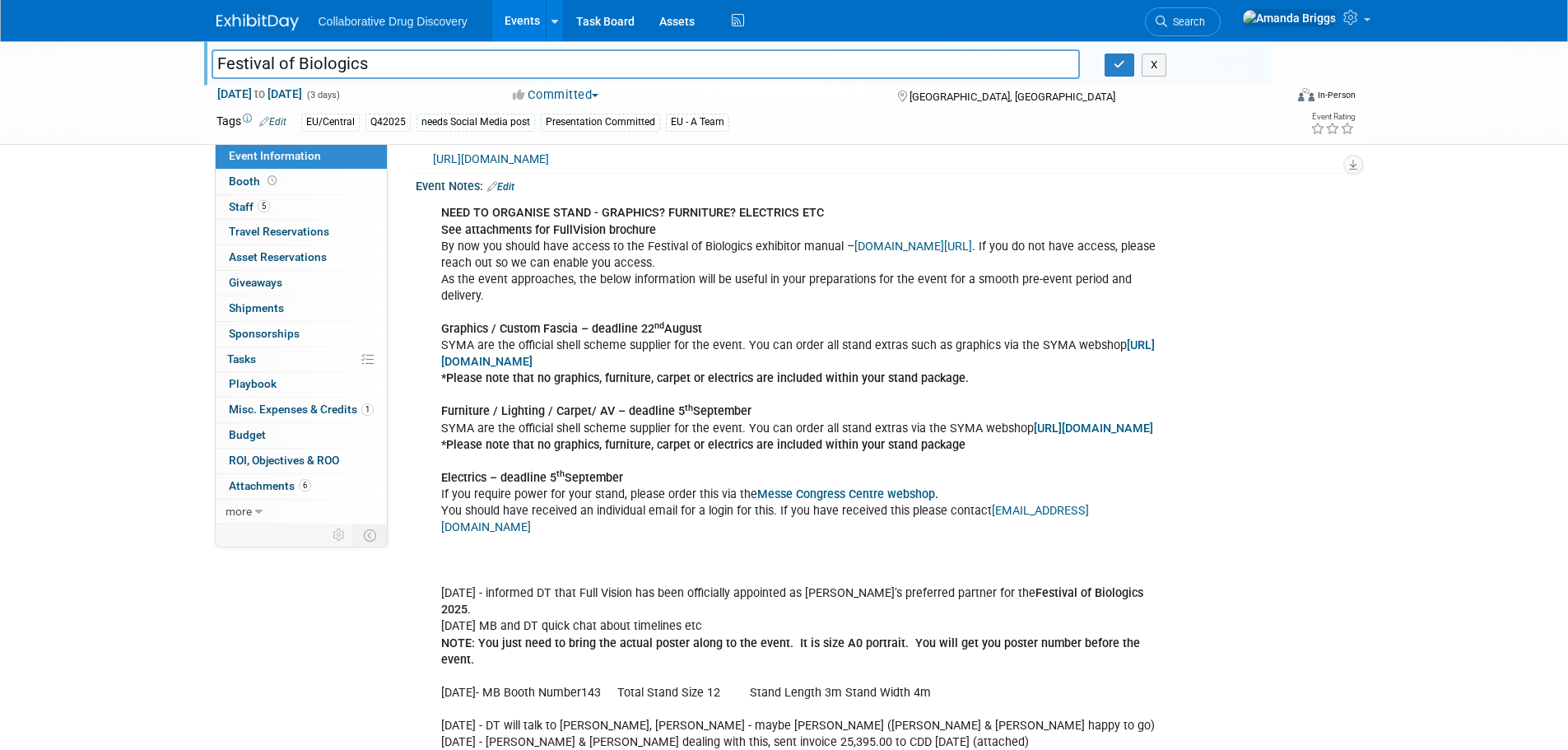
drag, startPoint x: 416, startPoint y: 57, endPoint x: 204, endPoint y: 44, distance: 212.4
click at [204, 44] on div "Festival of Biologics Festival of Biologics X" at bounding box center [738, 63] width 1068 height 44
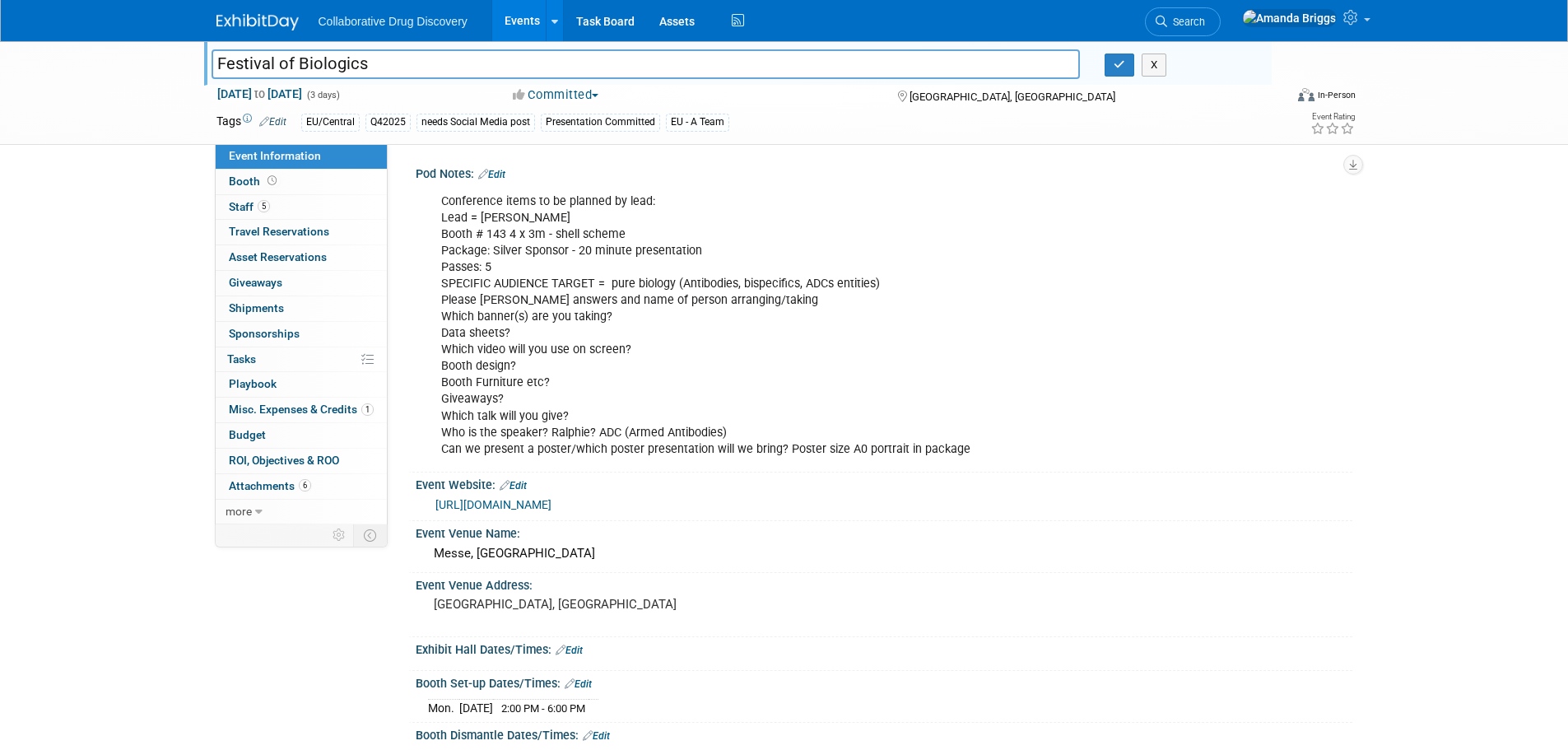
scroll to position [0, 0]
click at [246, 209] on span "Staff 5" at bounding box center [249, 206] width 41 height 13
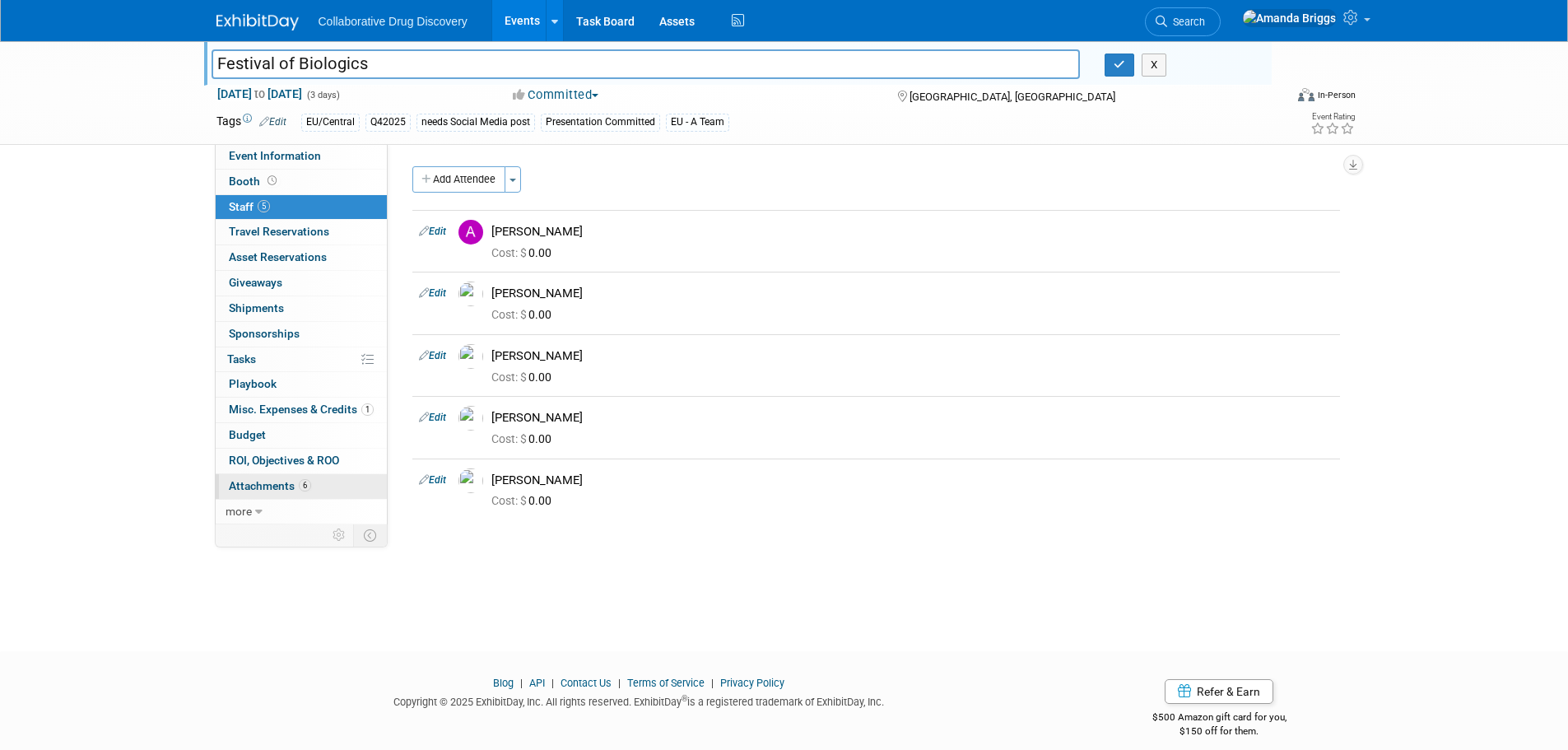
click at [278, 484] on span "Attachments 6" at bounding box center [270, 486] width 83 height 13
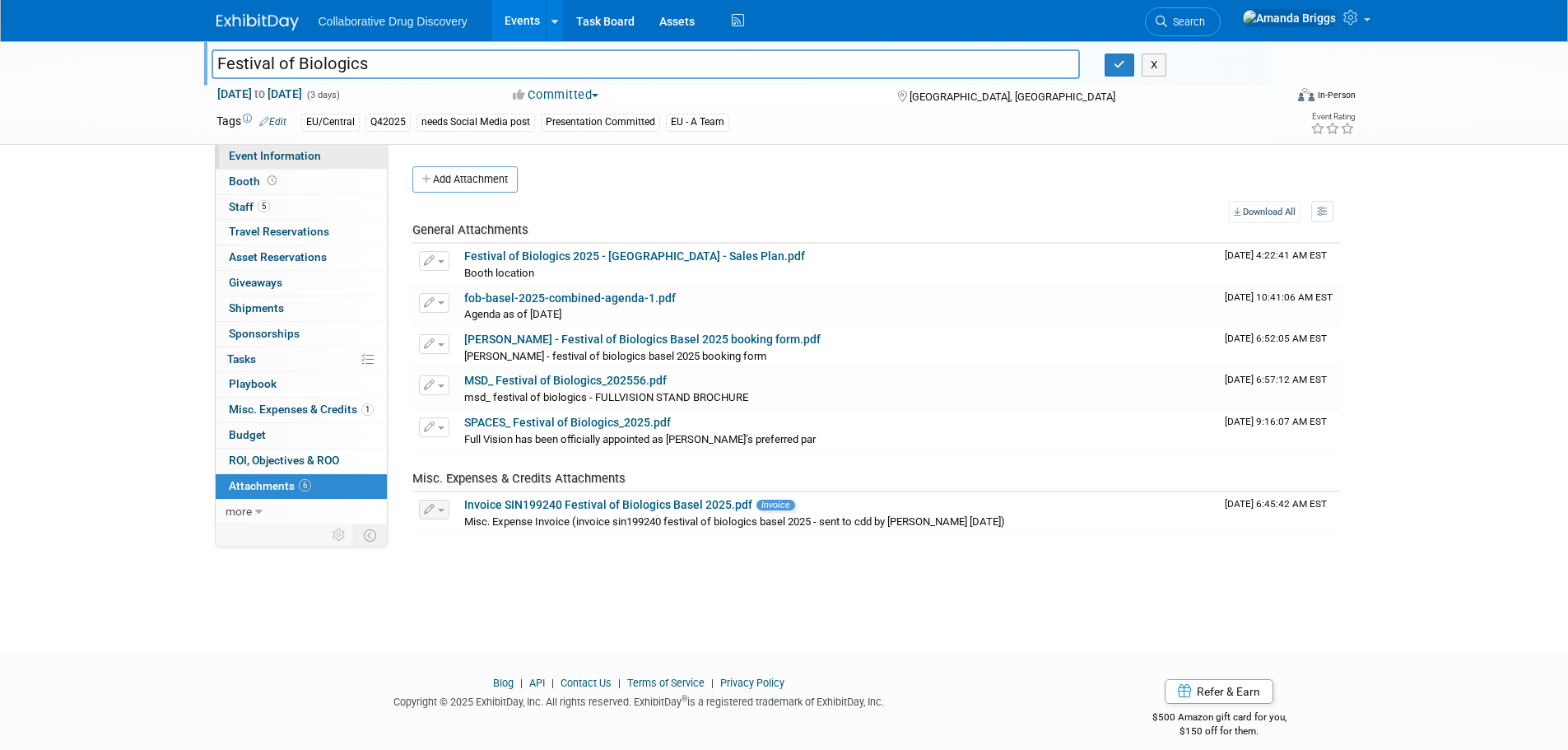
click at [264, 160] on span "Event Information" at bounding box center [275, 156] width 92 height 13
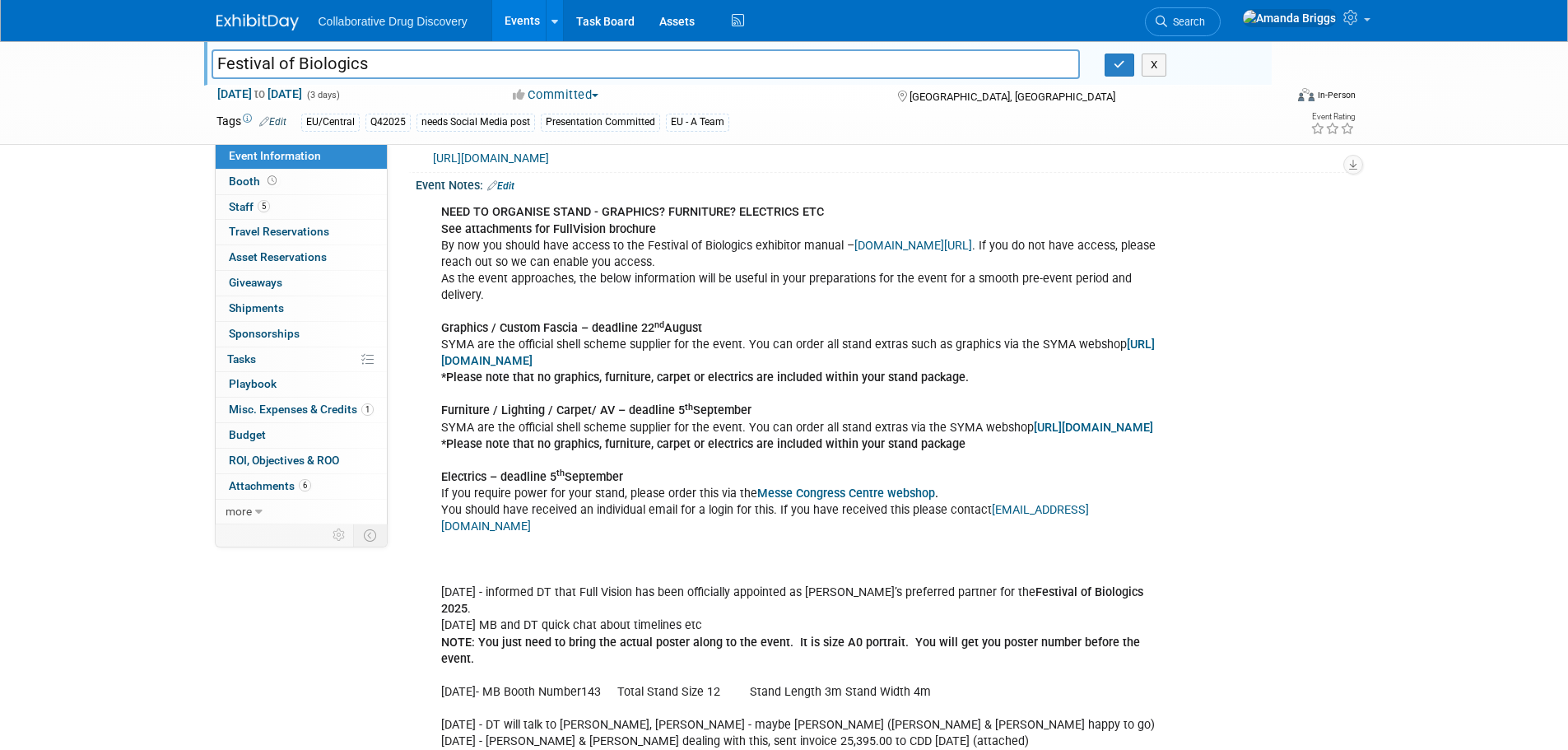
scroll to position [660, 0]
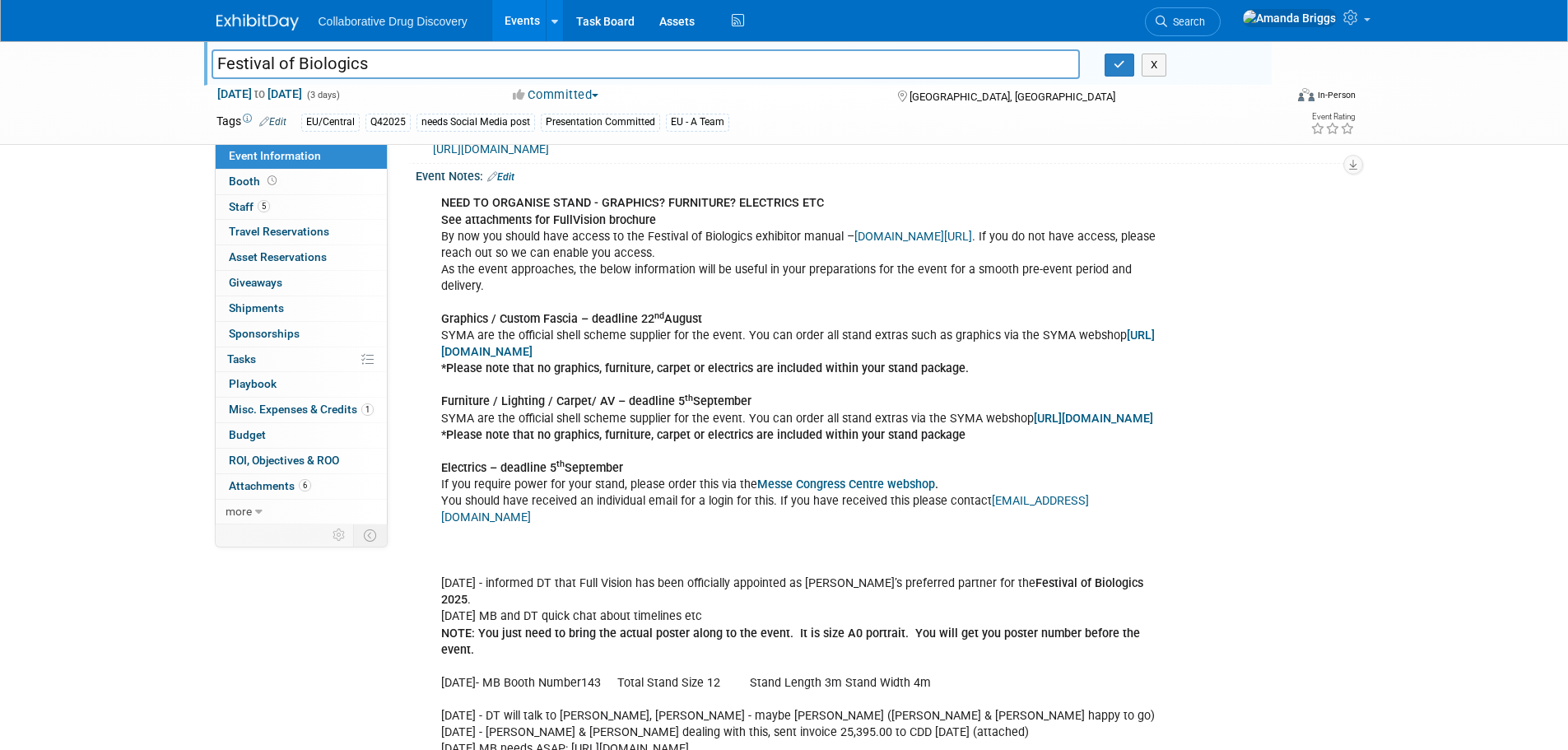
click at [1032, 562] on div "NEED TO ORGANISE STAND - GRAPHICS? FURNITURE? ELECTRICS ETC See attachments for…" at bounding box center [800, 715] width 742 height 1058
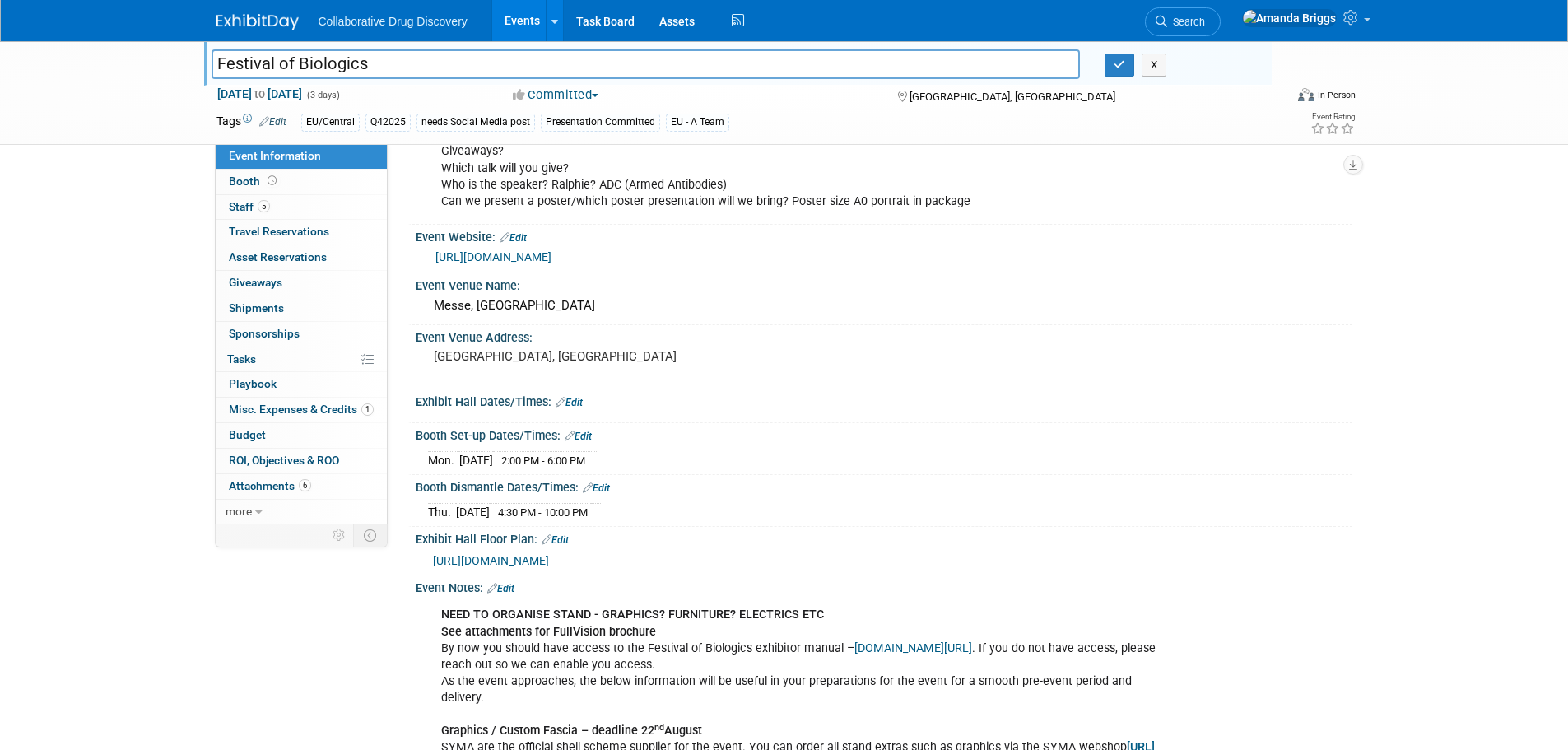
scroll to position [0, 0]
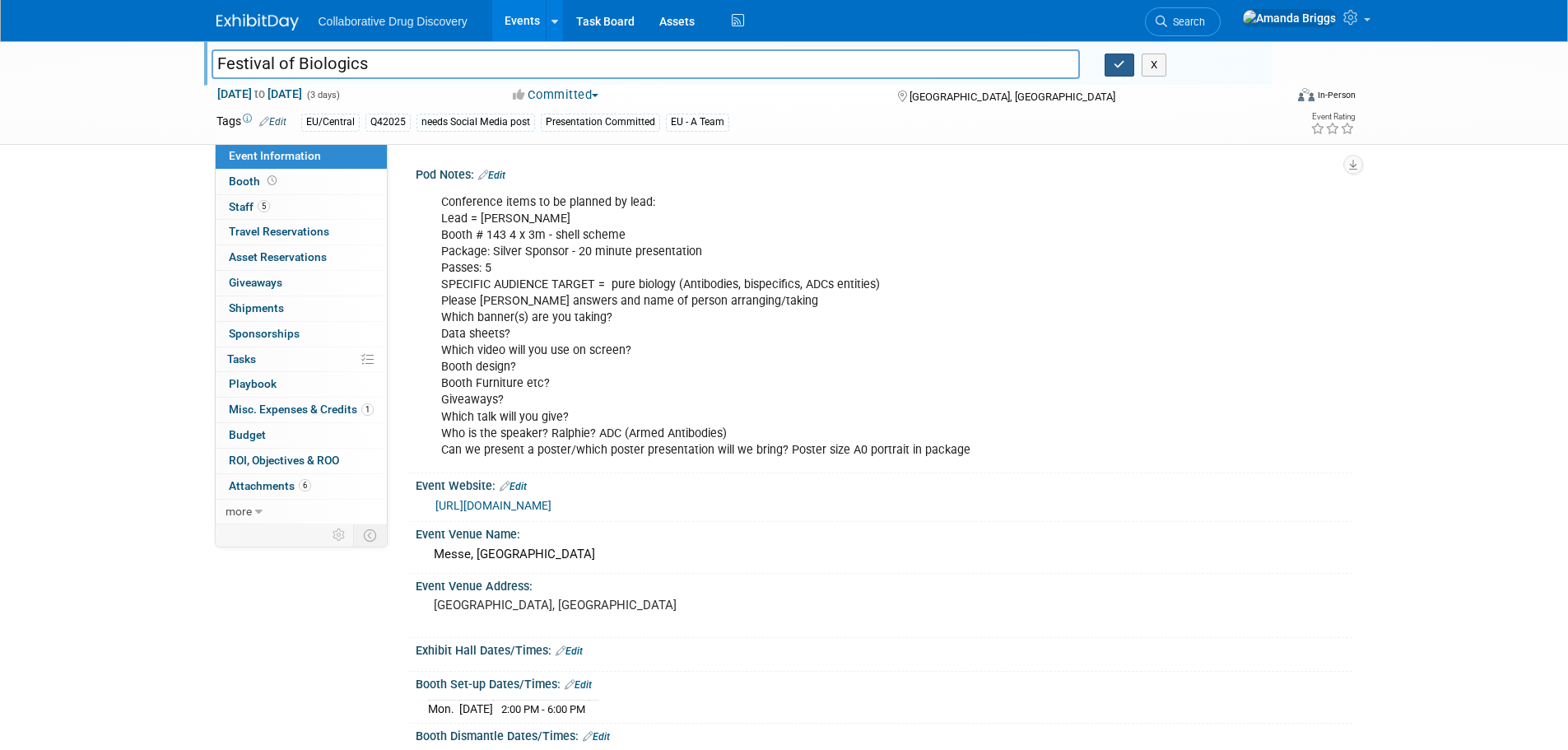
click at [1128, 68] on button "button" at bounding box center [1120, 65] width 30 height 23
